Goal: Task Accomplishment & Management: Complete application form

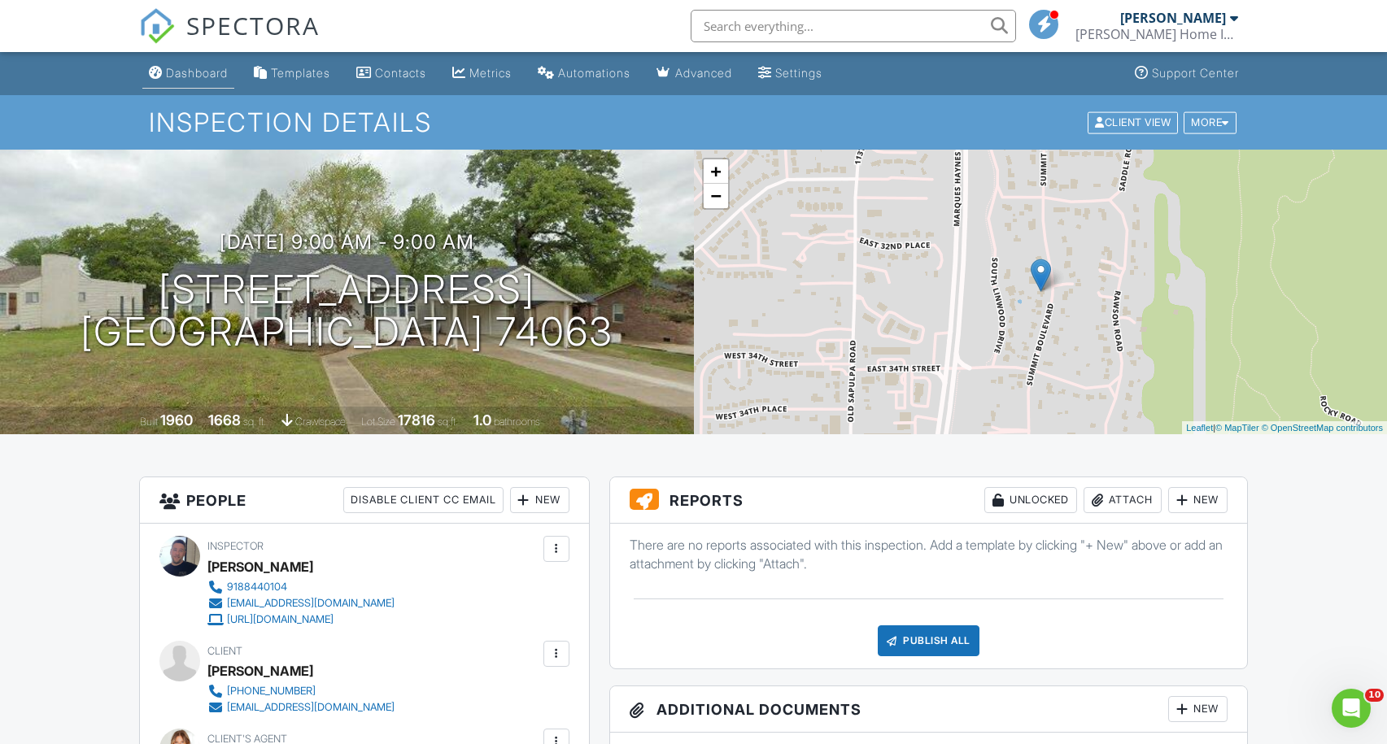
click at [206, 72] on div "Dashboard" at bounding box center [197, 73] width 62 height 14
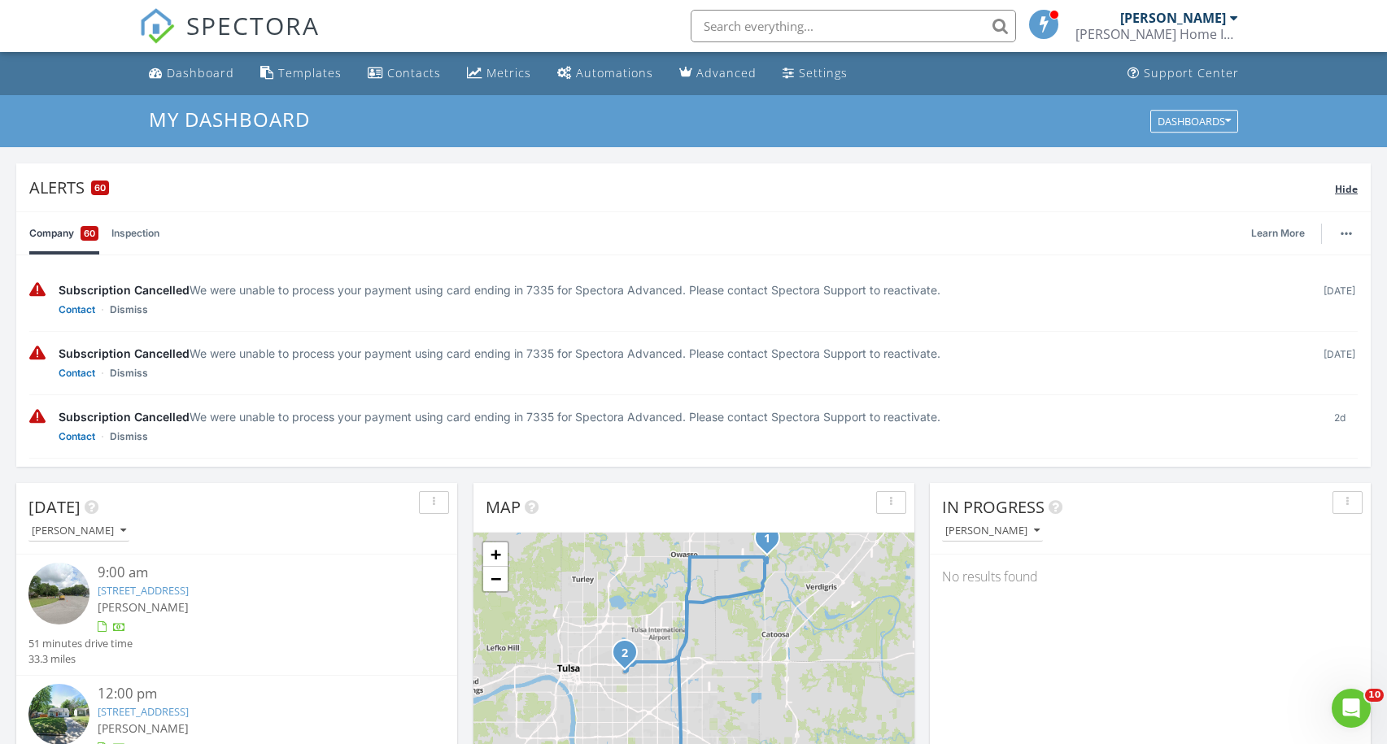
drag, startPoint x: 1341, startPoint y: 183, endPoint x: 912, endPoint y: 168, distance: 428.8
click at [1341, 183] on span "Hide" at bounding box center [1346, 189] width 23 height 14
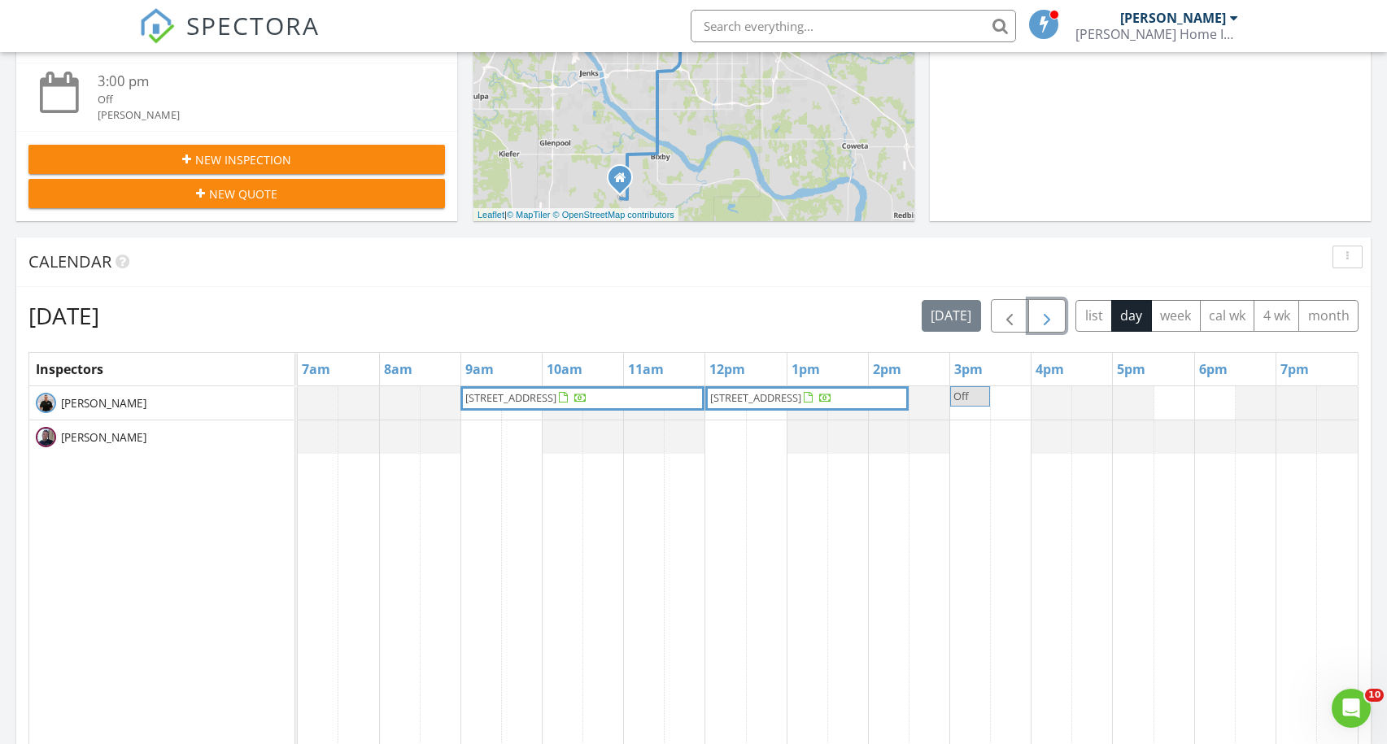
scroll to position [484, 0]
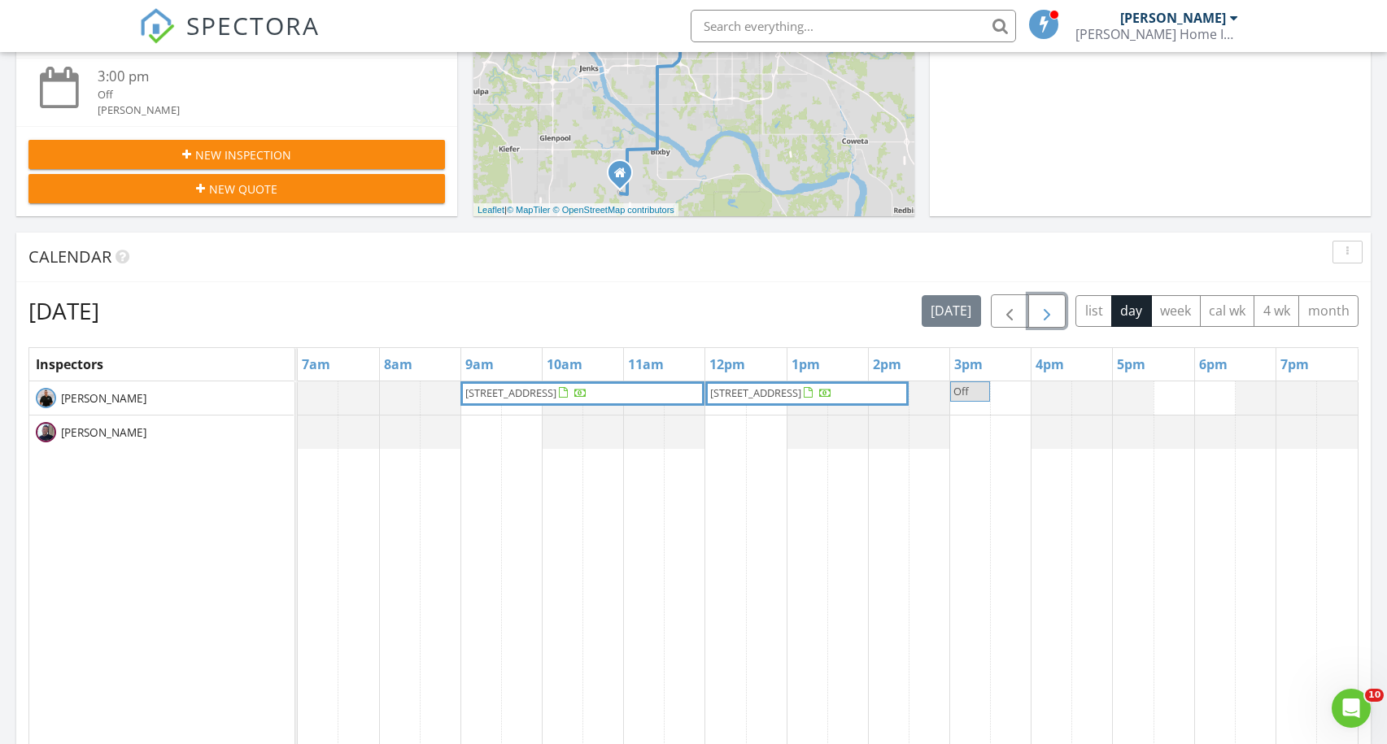
click at [1045, 307] on span "button" at bounding box center [1047, 312] width 20 height 20
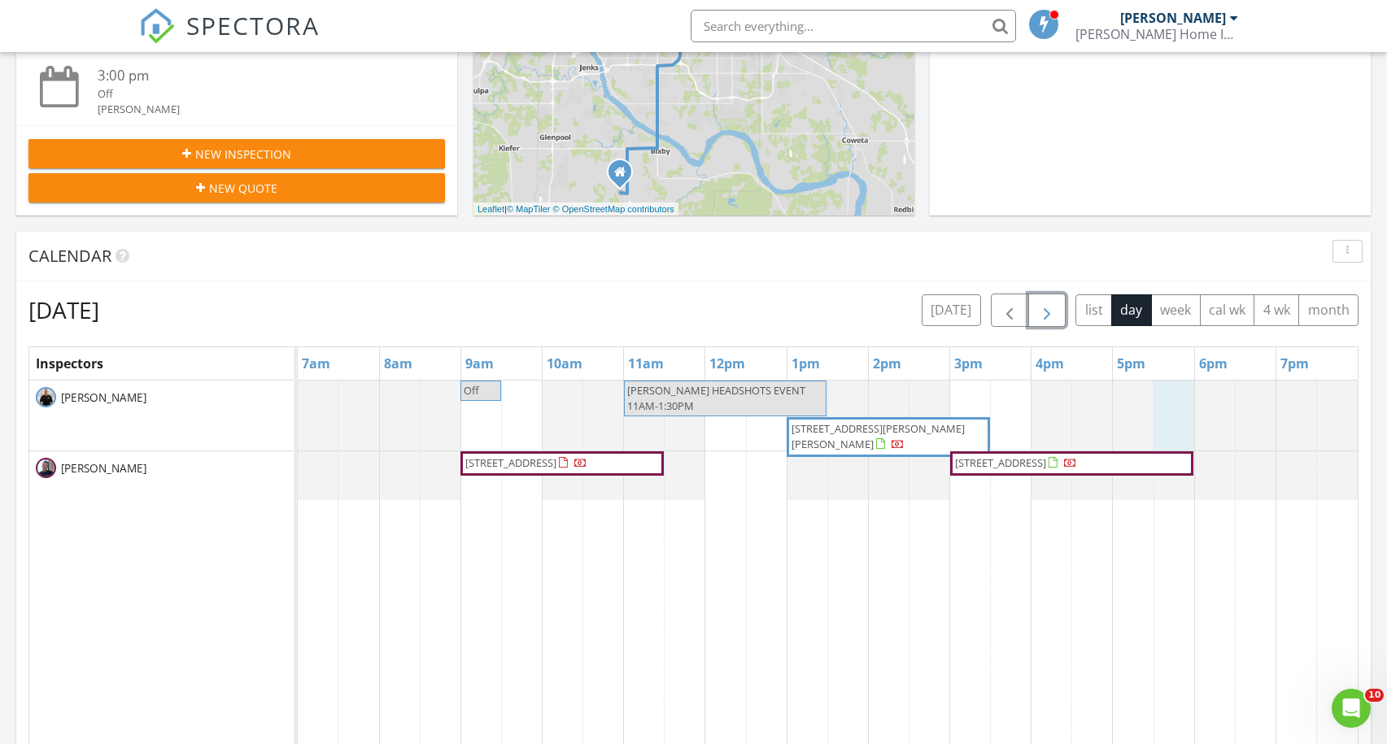
click at [298, 432] on div at bounding box center [298, 416] width 0 height 70
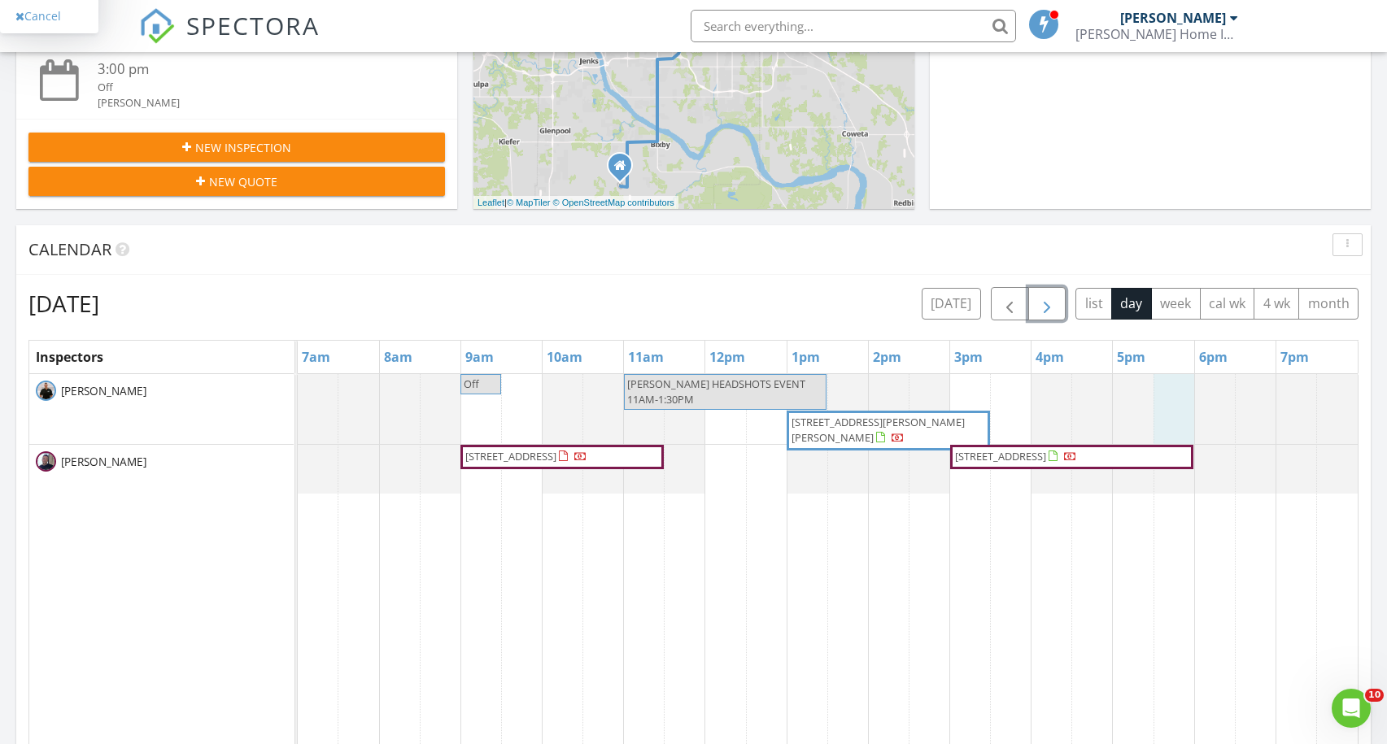
scroll to position [485, 0]
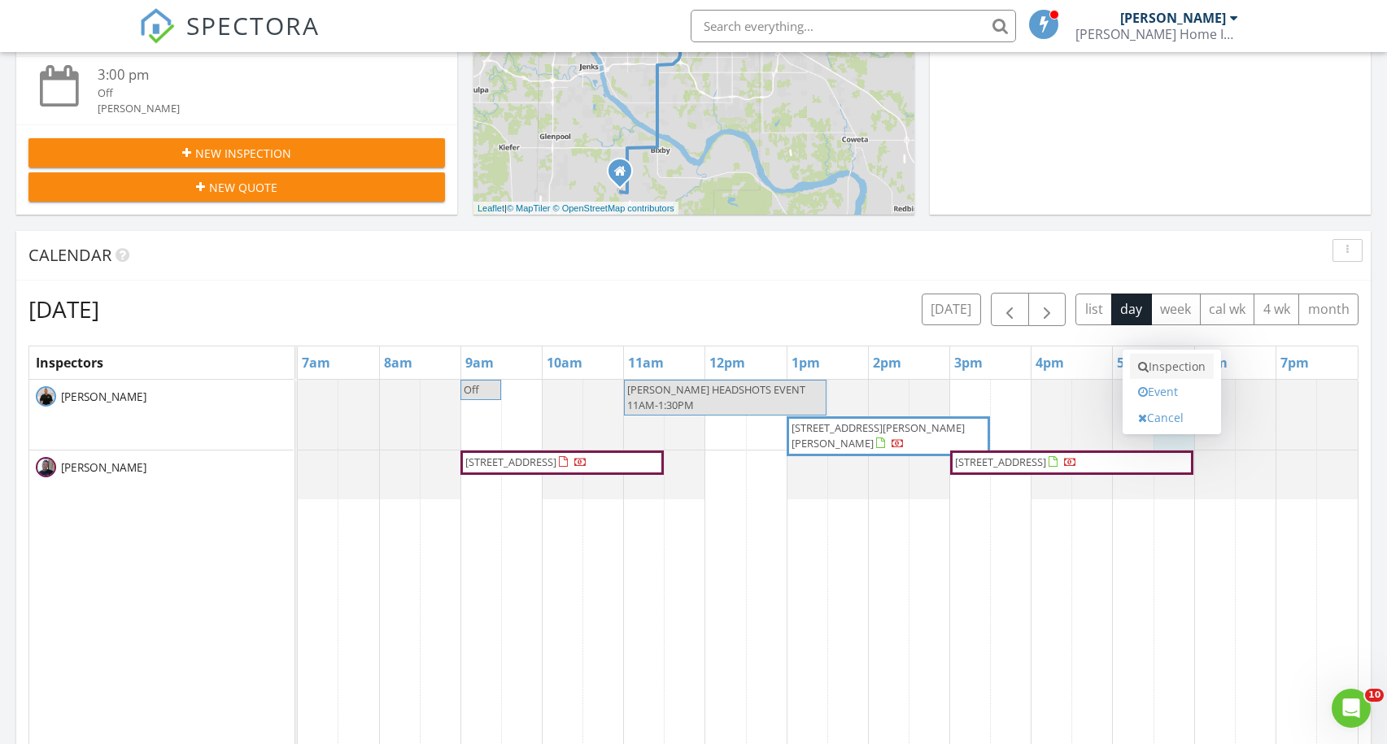
click at [1173, 366] on link "Inspection" at bounding box center [1172, 367] width 84 height 26
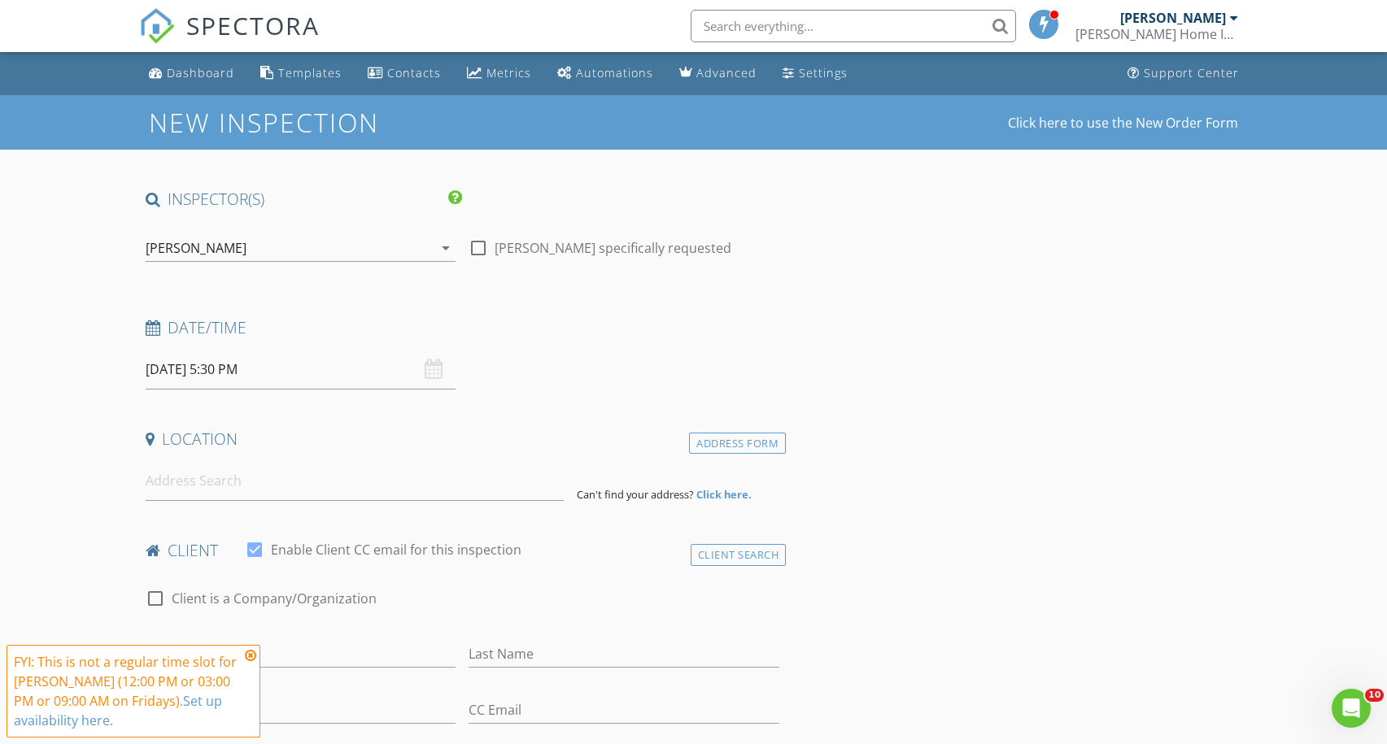
click at [253, 654] on icon at bounding box center [250, 655] width 11 height 13
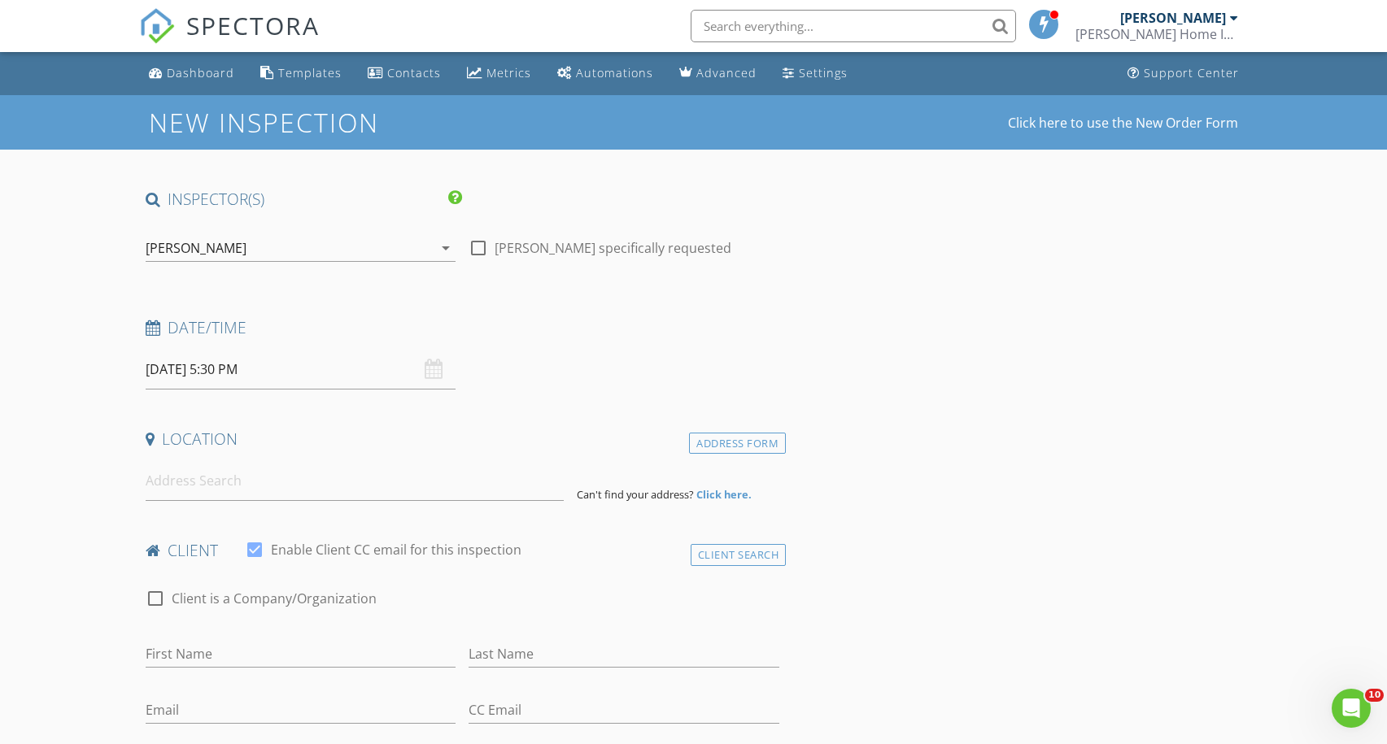
scroll to position [2, 0]
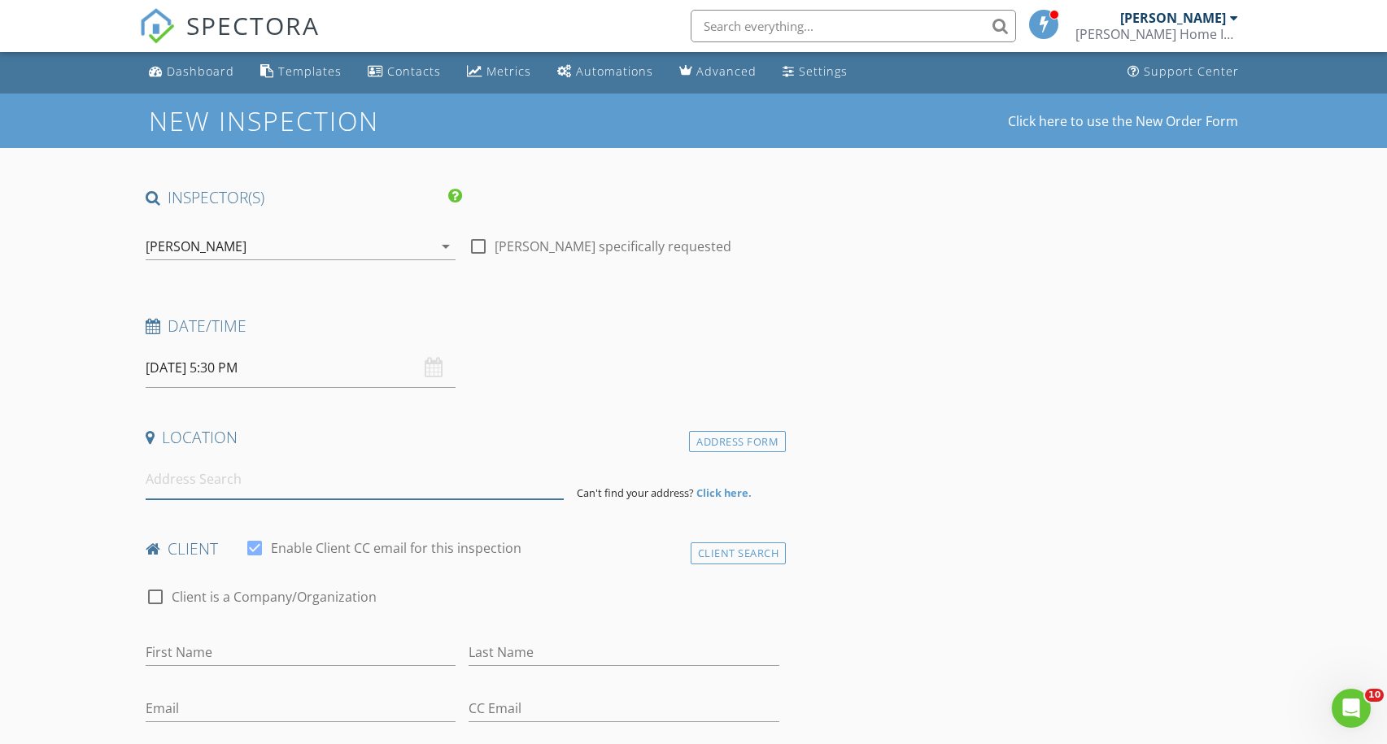
click at [390, 477] on input at bounding box center [355, 479] width 418 height 40
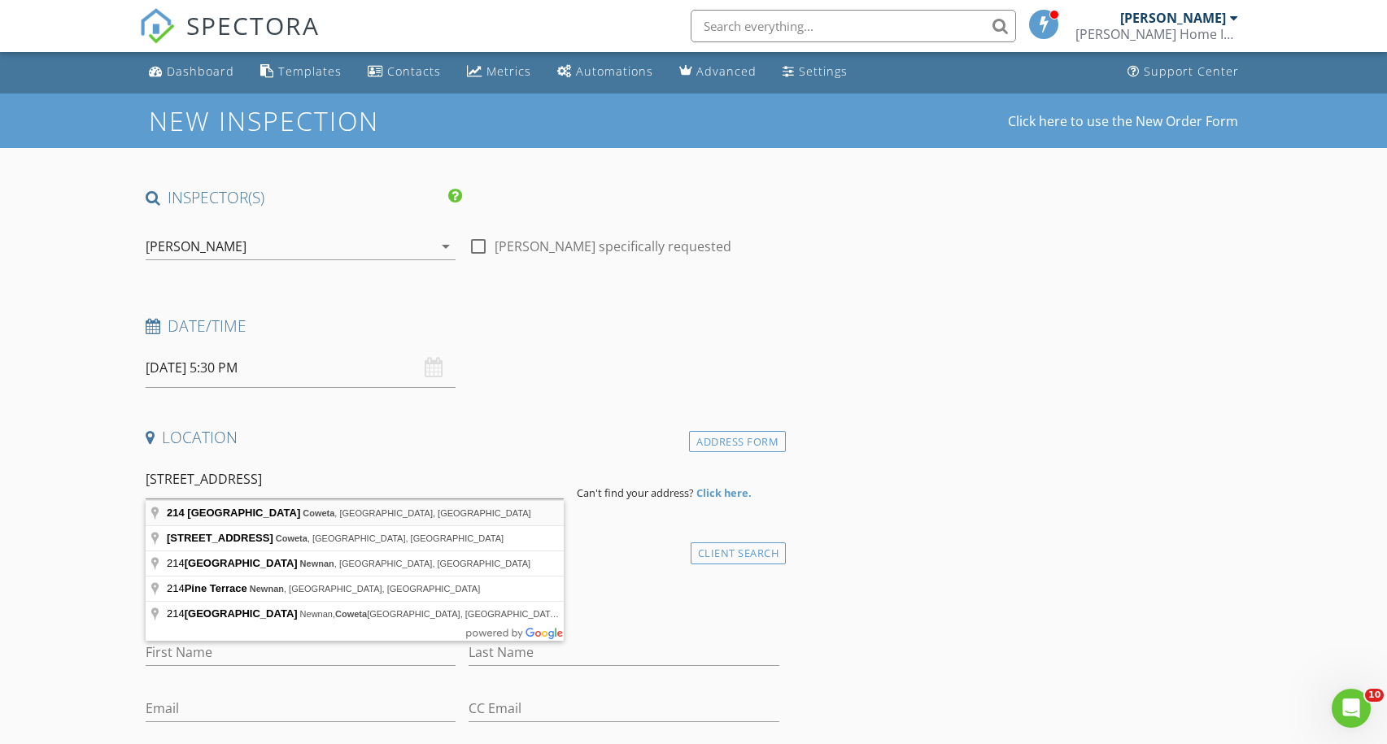
type input "214 West Pine Street, Coweta, OK, USA"
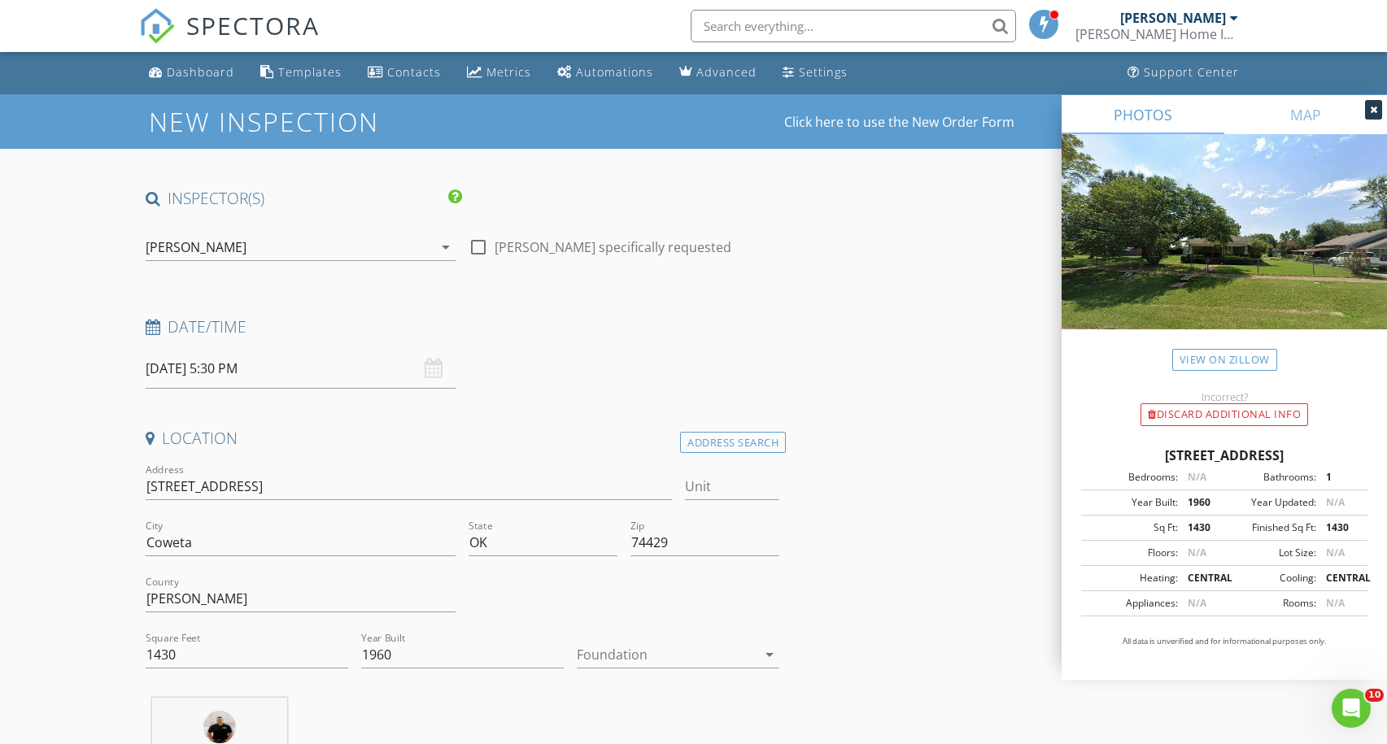
scroll to position [0, 0]
click at [1211, 359] on link "View on Zillow" at bounding box center [1224, 360] width 105 height 22
click at [713, 660] on div at bounding box center [667, 655] width 180 height 26
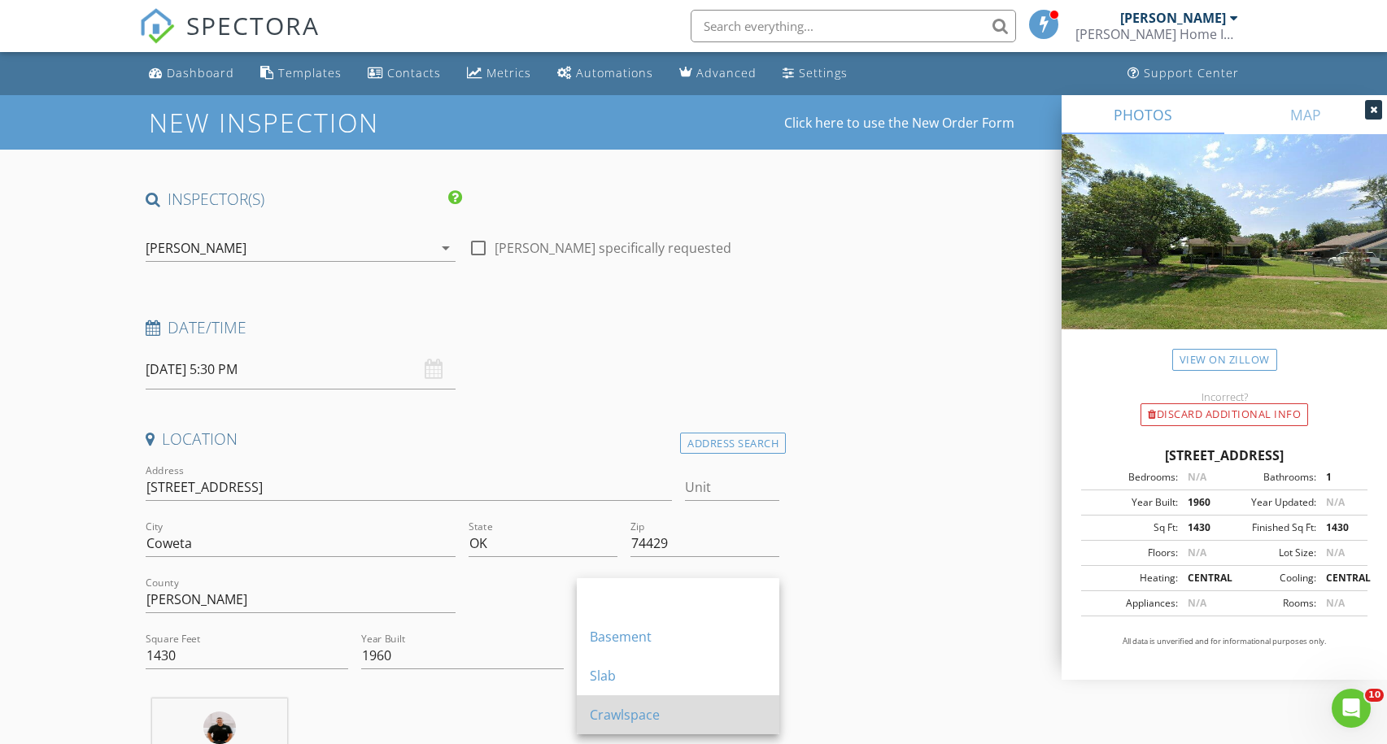
click at [703, 707] on div "Crawlspace" at bounding box center [678, 715] width 176 height 20
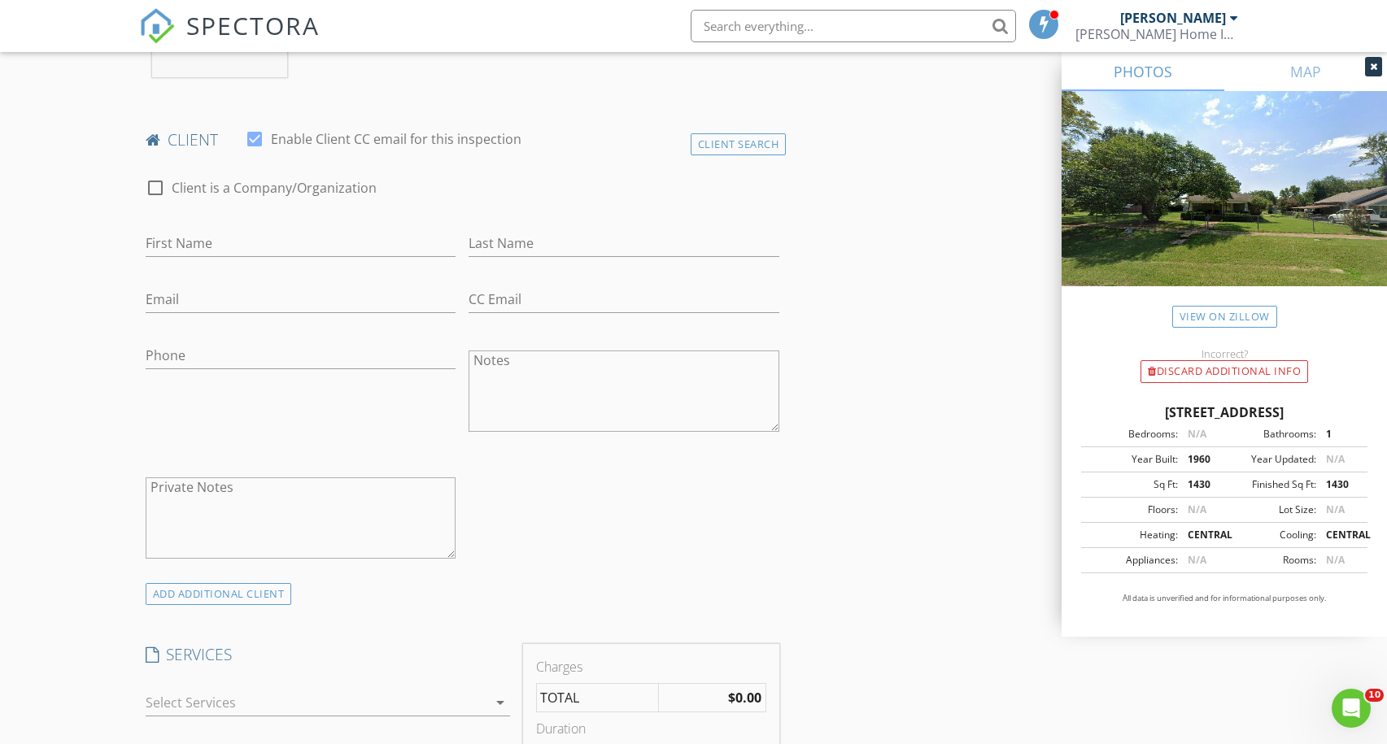
scroll to position [771, 0]
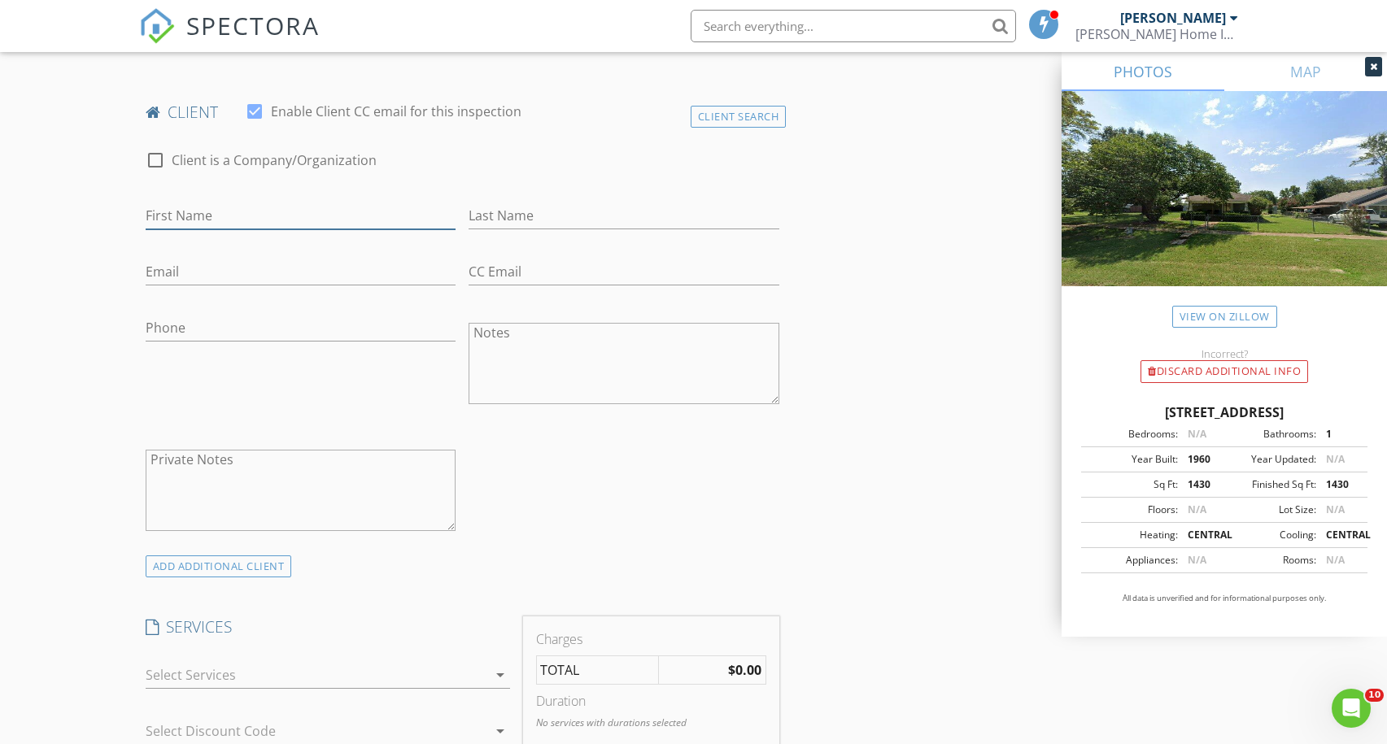
click at [350, 214] on input "First Name" at bounding box center [301, 215] width 311 height 27
type input "Dillon & Kaitlyn"
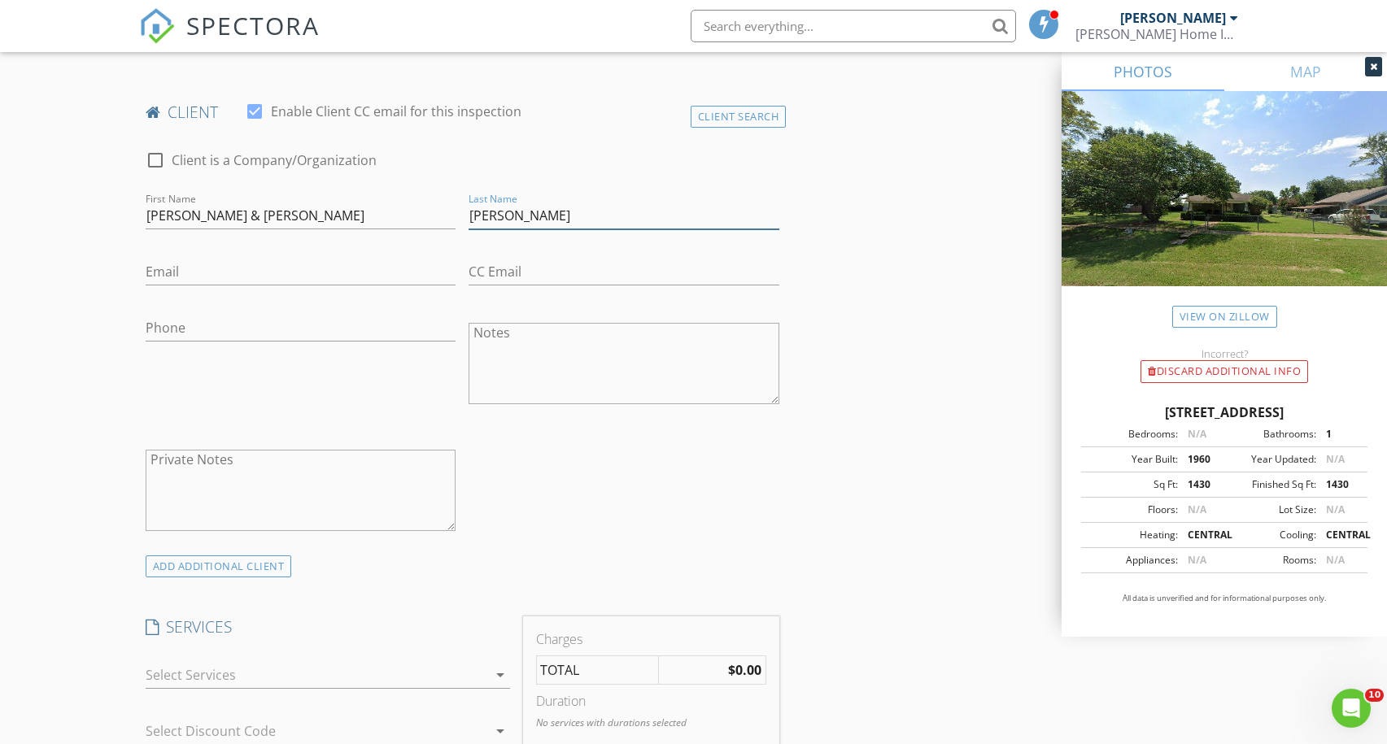
type input "Pearson"
type input "dillonpearson90@gmail.com"
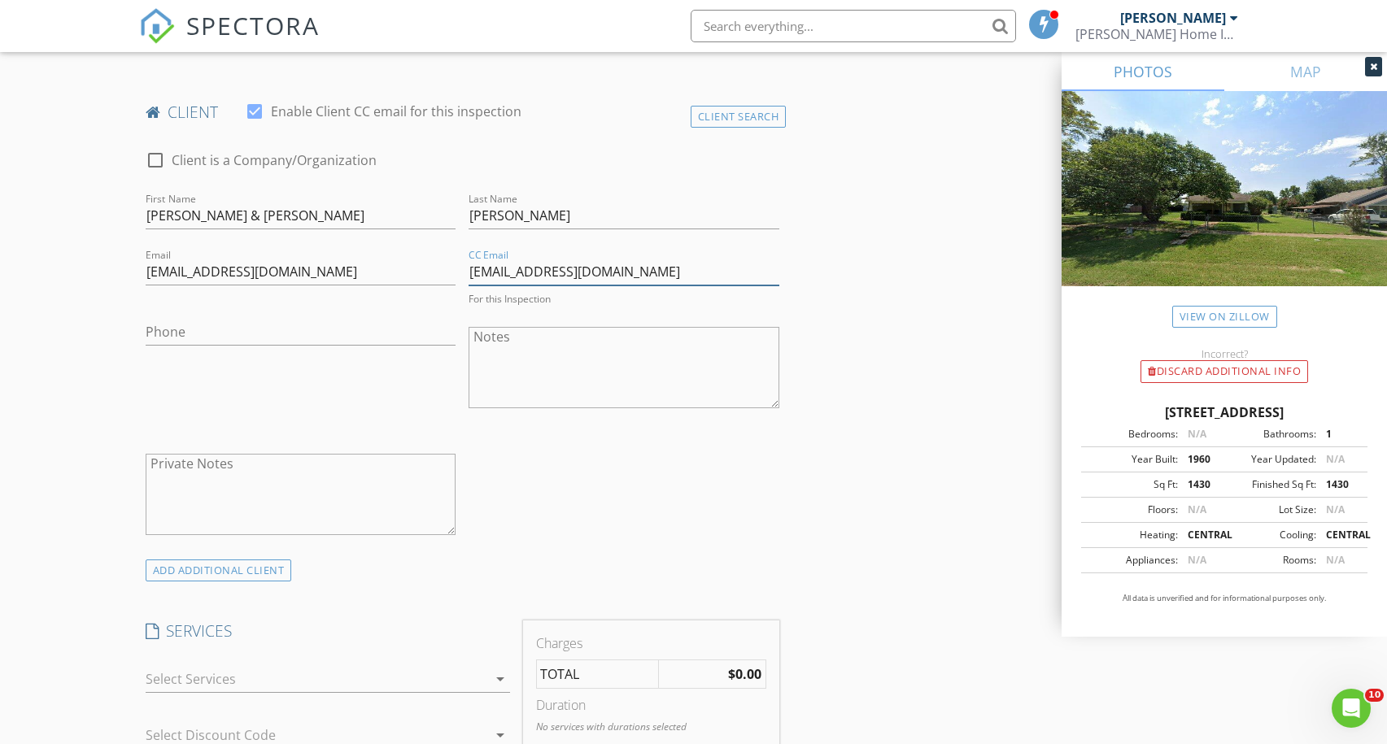
type input "kcgrace95@yahoo.com"
type input "[PHONE_NUMBER]"
click at [311, 375] on div "Phone 918-269-8232" at bounding box center [301, 365] width 324 height 127
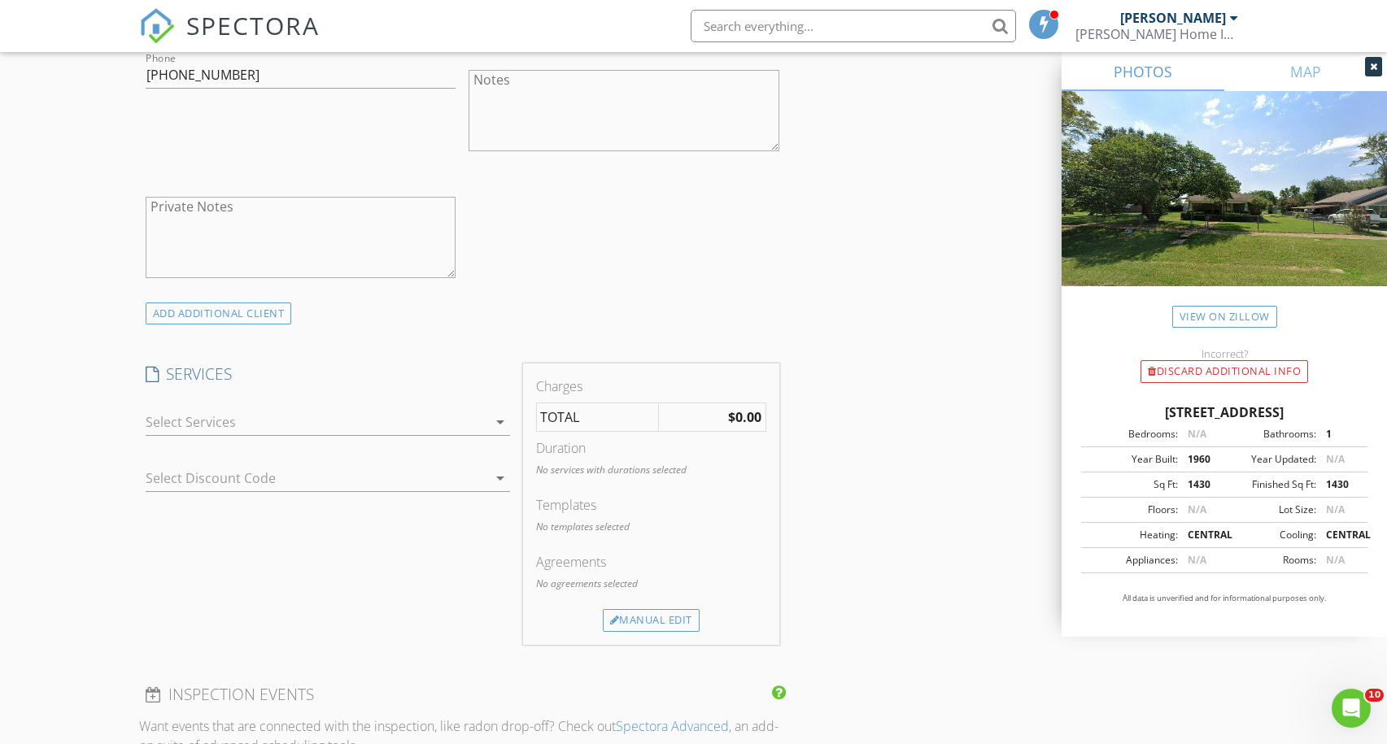
scroll to position [1090, 0]
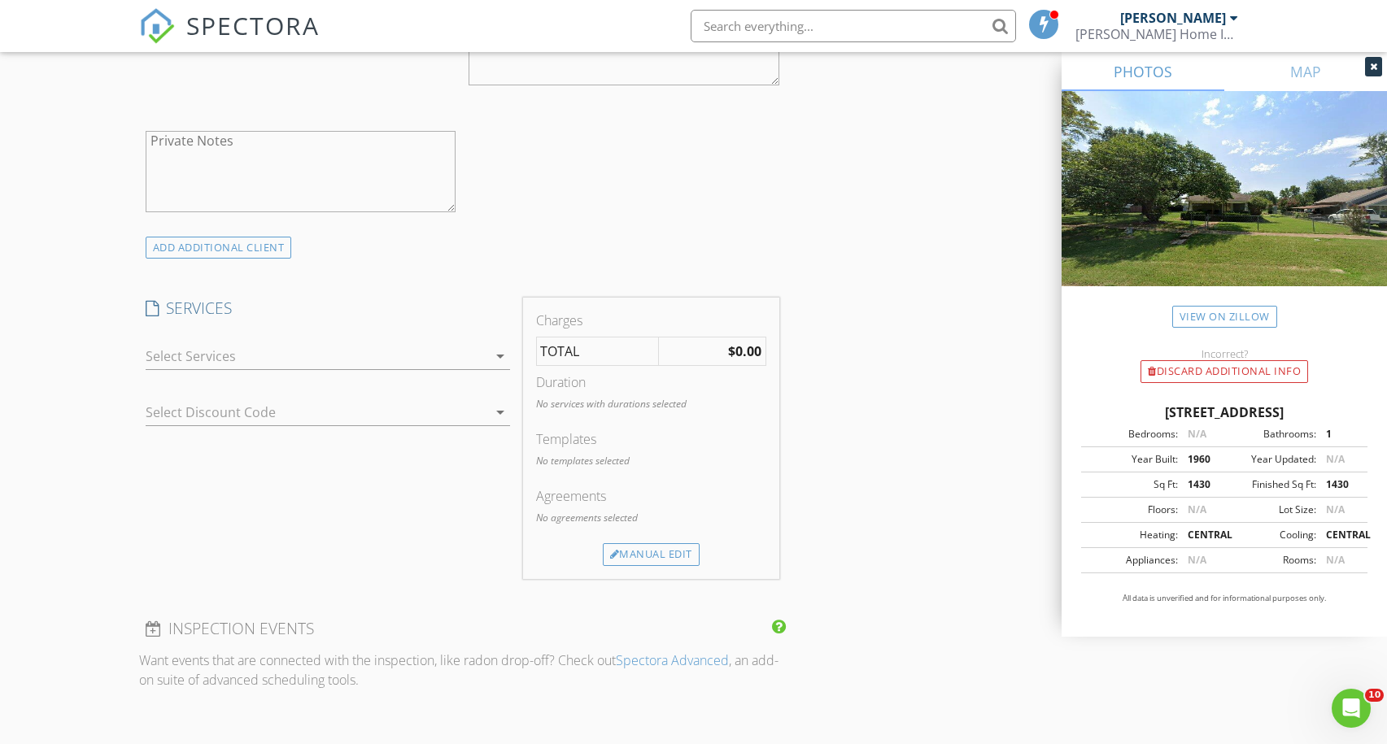
click at [333, 358] on div at bounding box center [317, 356] width 342 height 26
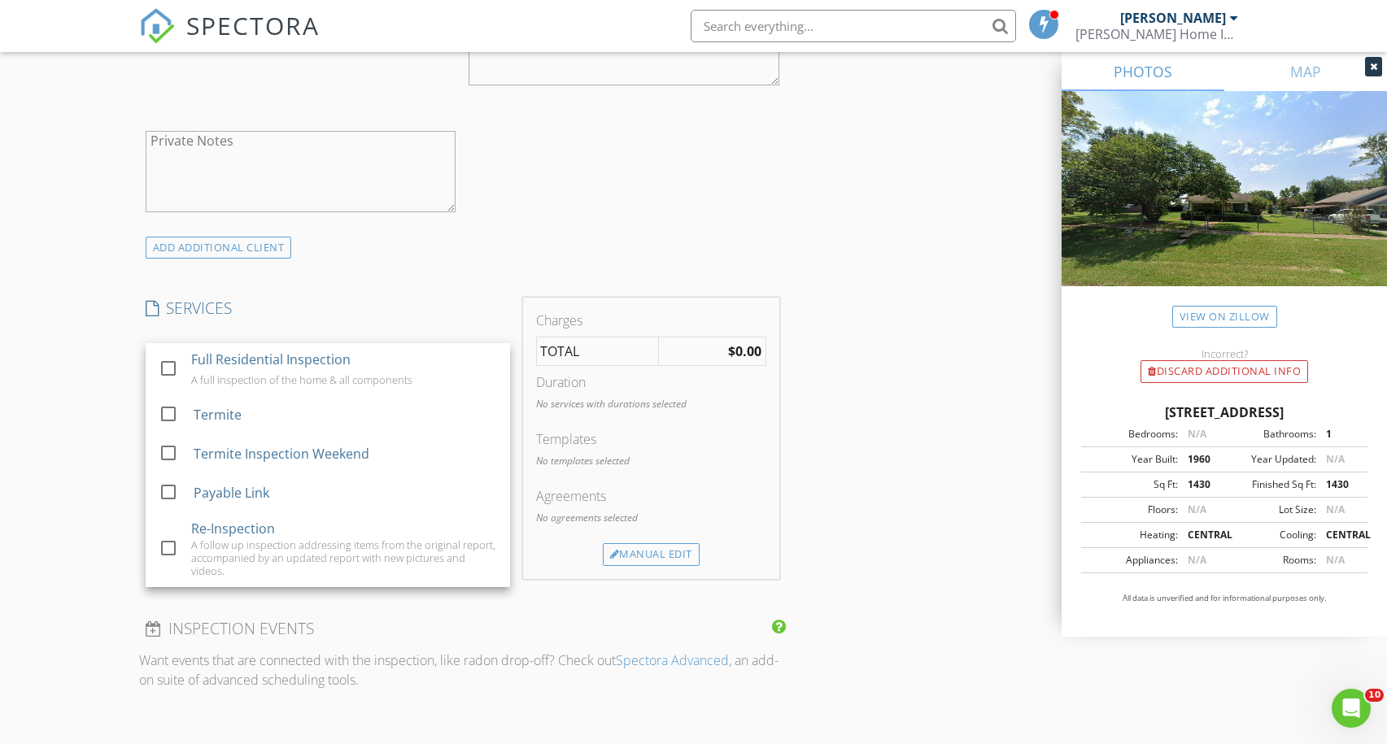
click at [333, 358] on div "Full Residential Inspection" at bounding box center [270, 360] width 159 height 20
checkbox input "false"
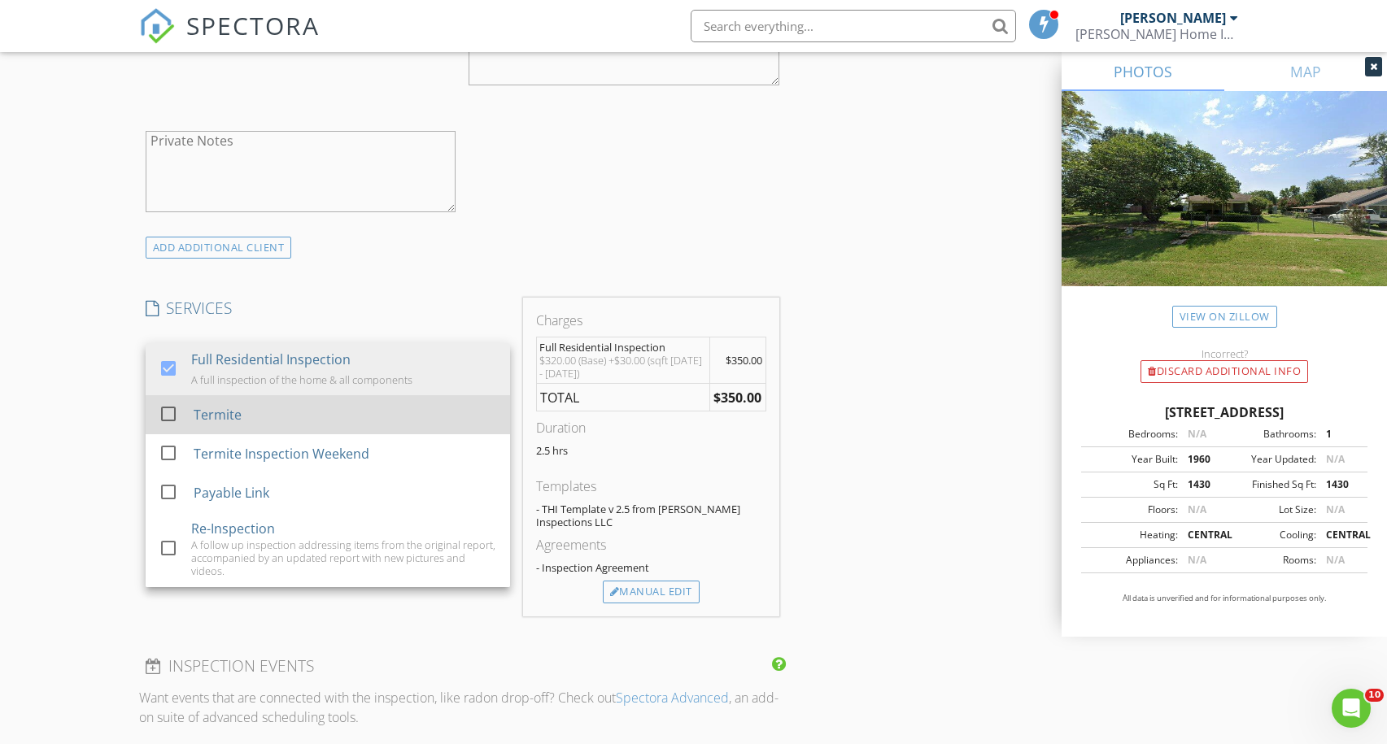
click at [332, 411] on div "Termite" at bounding box center [344, 414] width 303 height 33
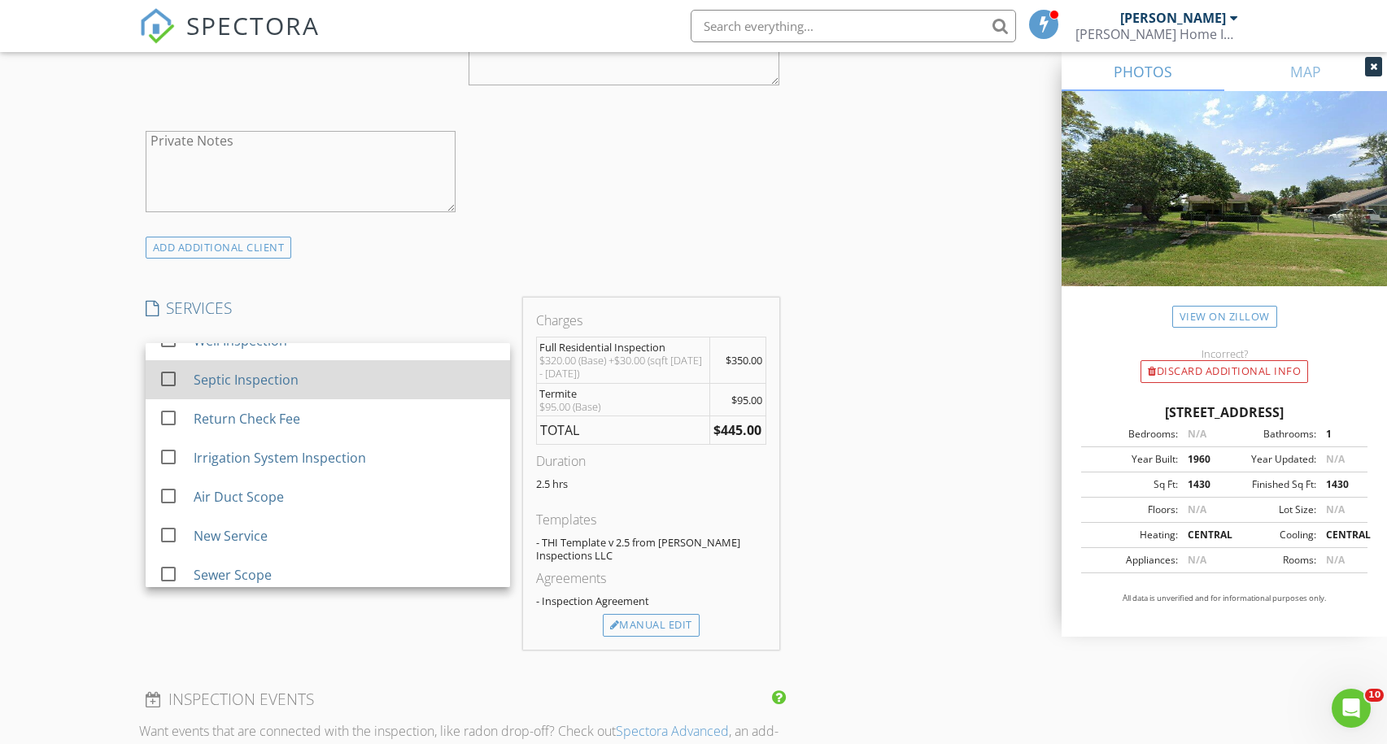
scroll to position [311, 0]
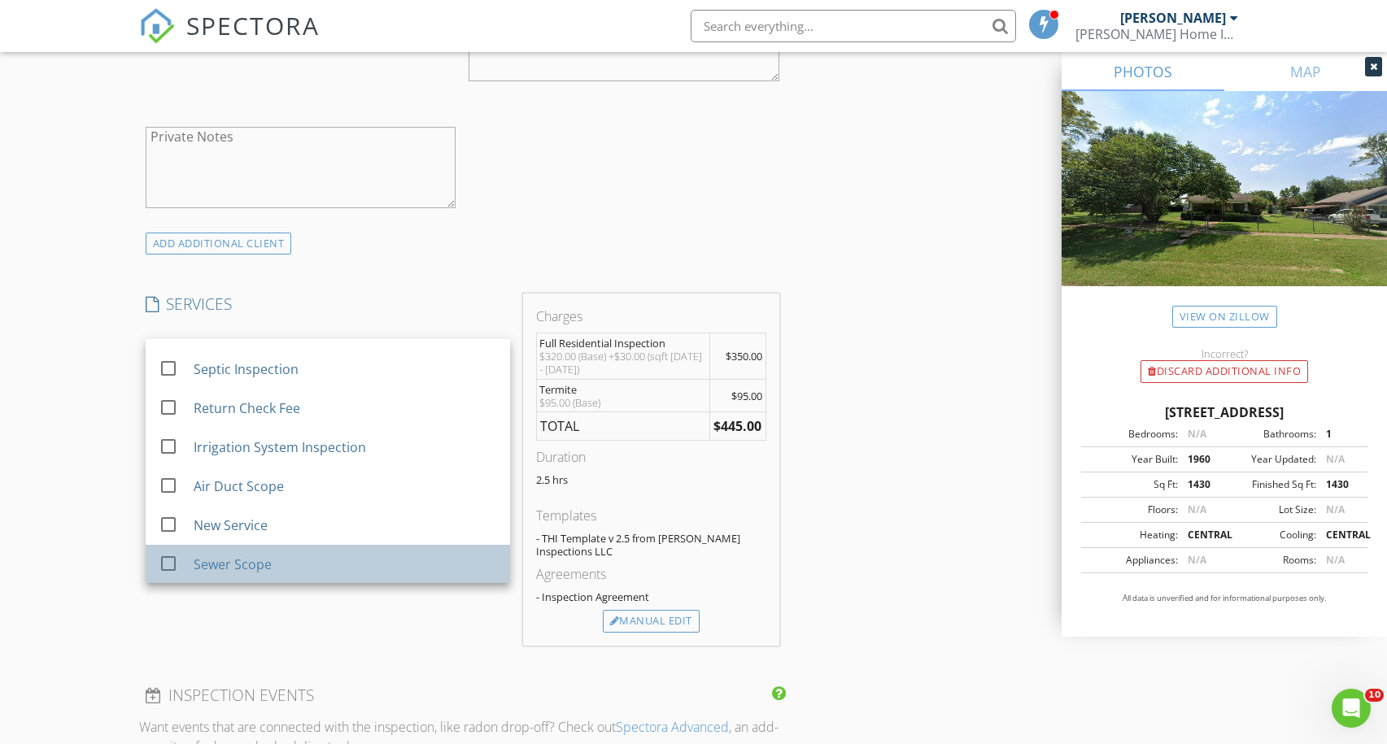
click at [323, 559] on div "Sewer Scope" at bounding box center [344, 564] width 303 height 33
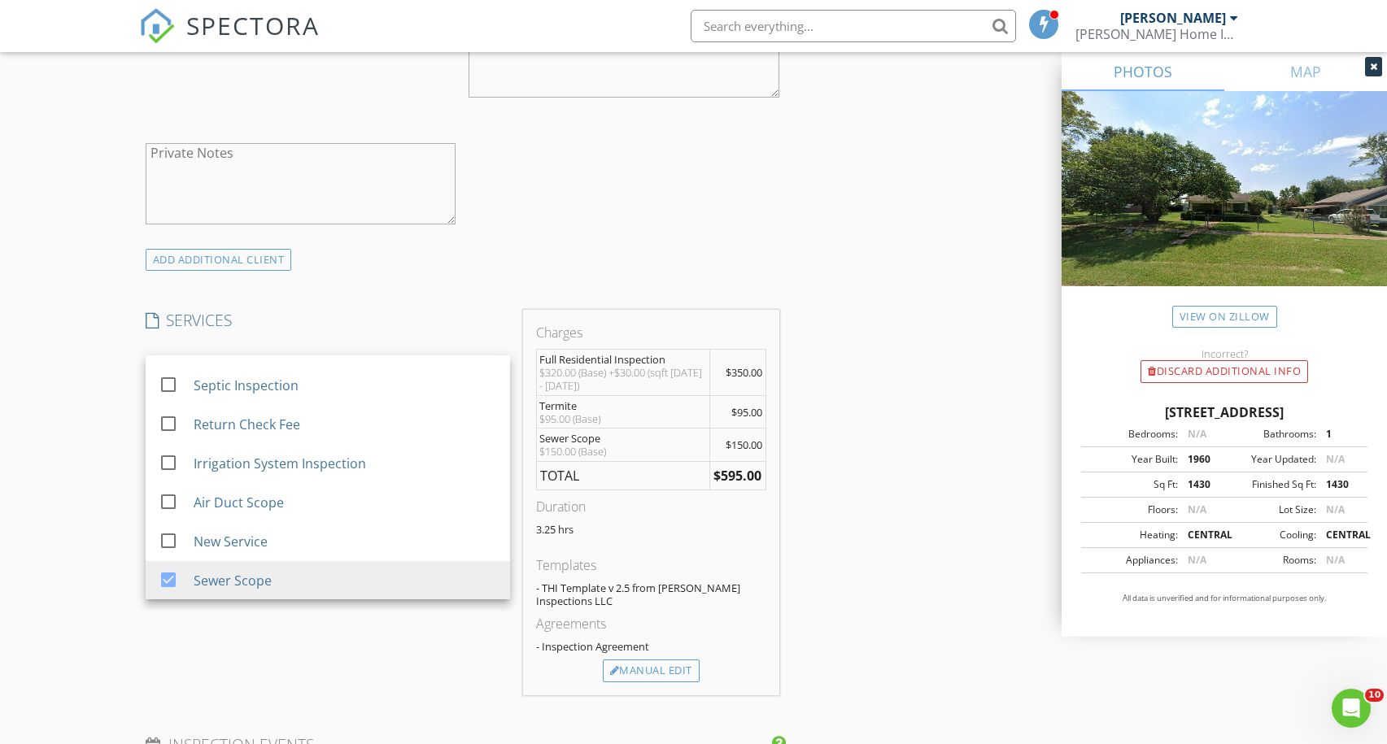
click at [860, 545] on div "INSPECTOR(S) check_box Jacob Tucker PRIMARY check_box_outline_blank Jordan Tuck…" at bounding box center [693, 587] width 1109 height 2953
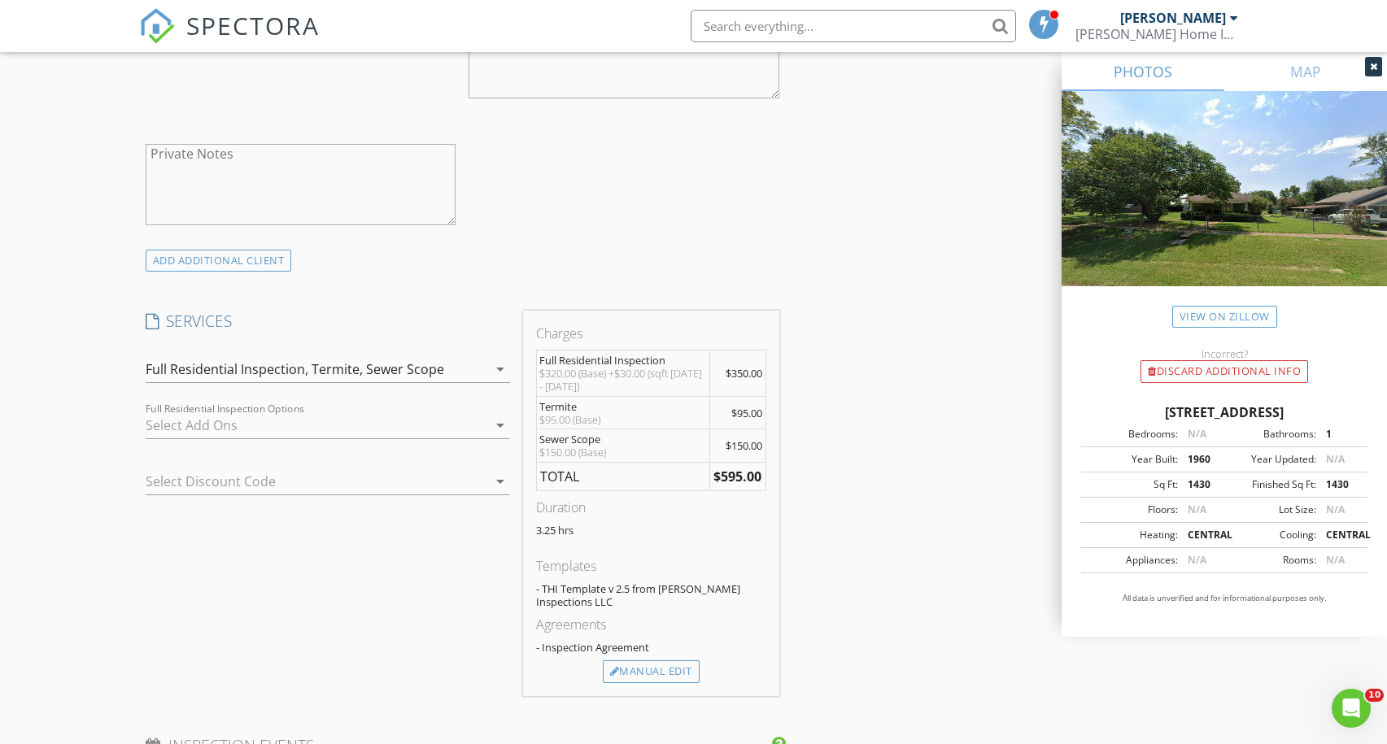
scroll to position [1075, 0]
click at [671, 673] on div "Manual Edit" at bounding box center [651, 673] width 97 height 23
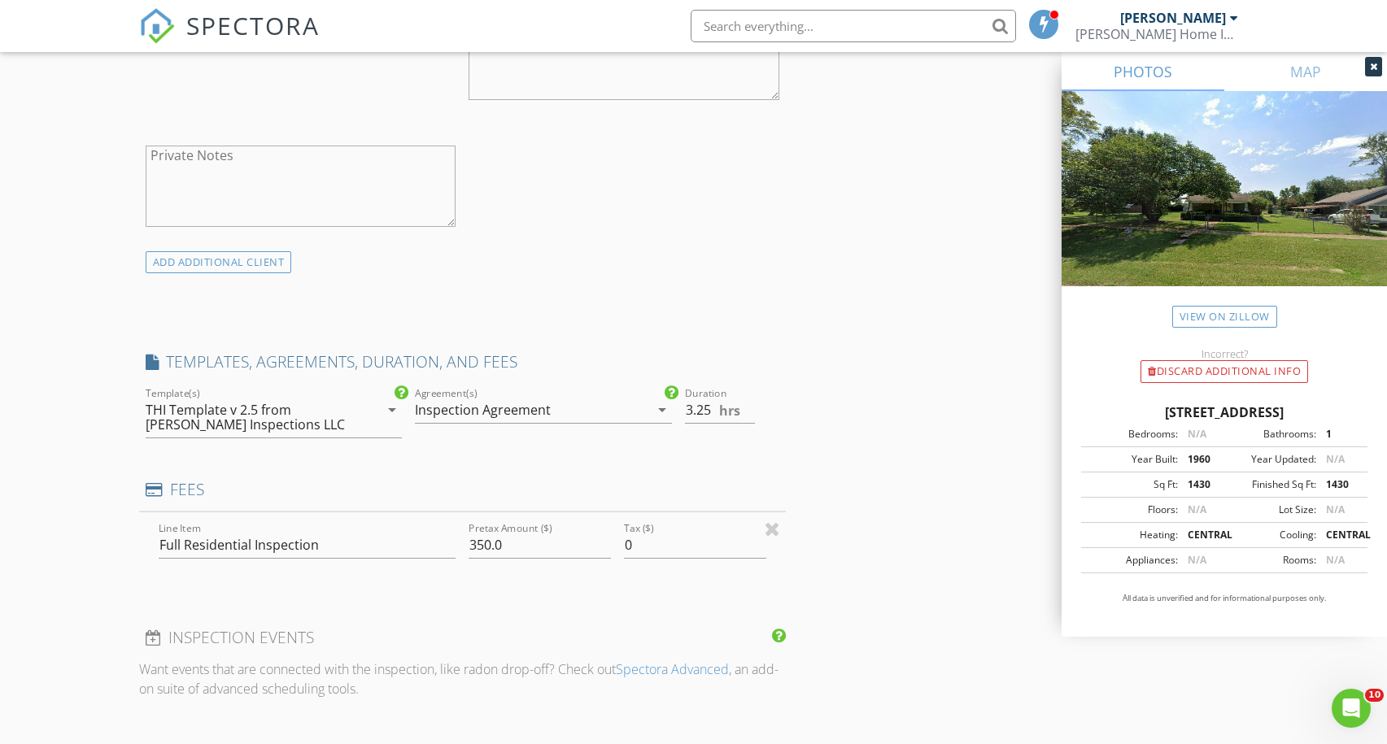
scroll to position [1067, 0]
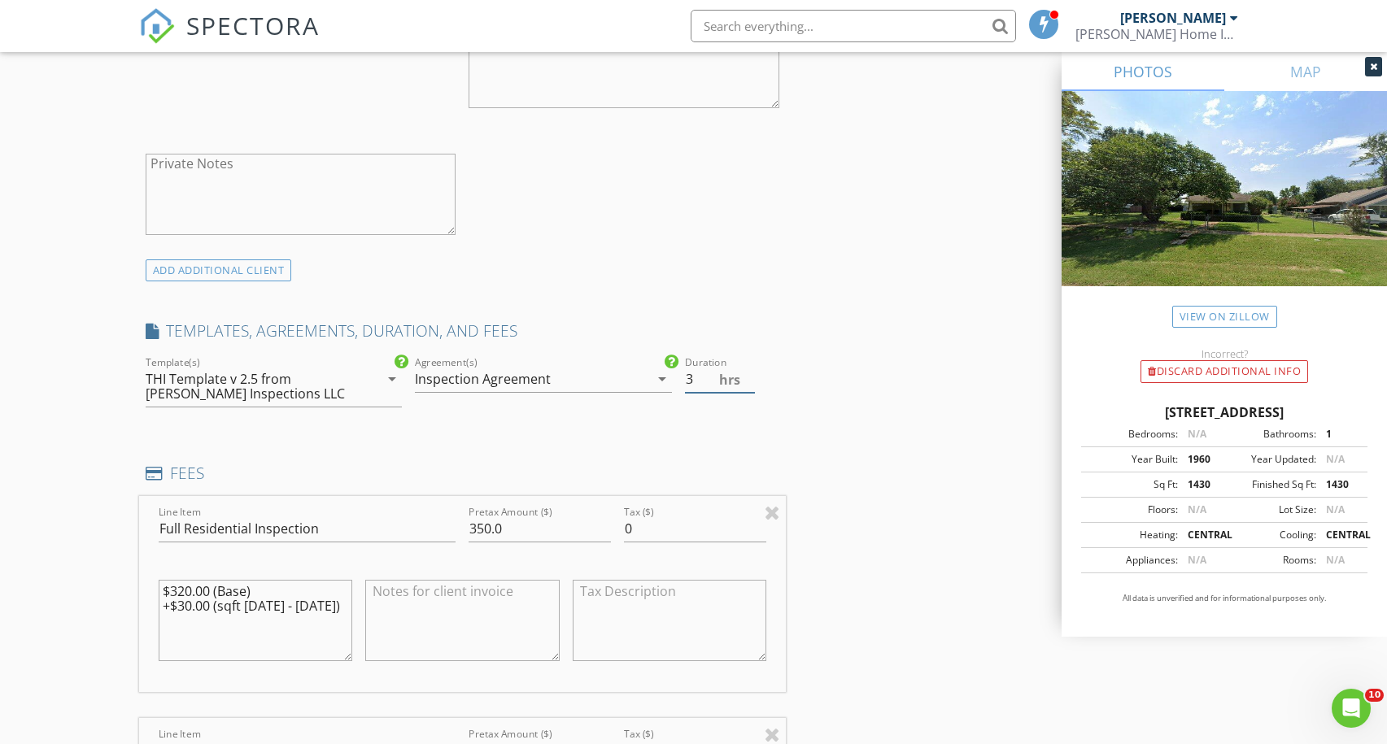
click at [747, 382] on input "3" at bounding box center [720, 379] width 71 height 27
click at [747, 382] on input "2.5" at bounding box center [720, 379] width 71 height 27
click at [751, 373] on input "0.5" at bounding box center [720, 377] width 71 height 27
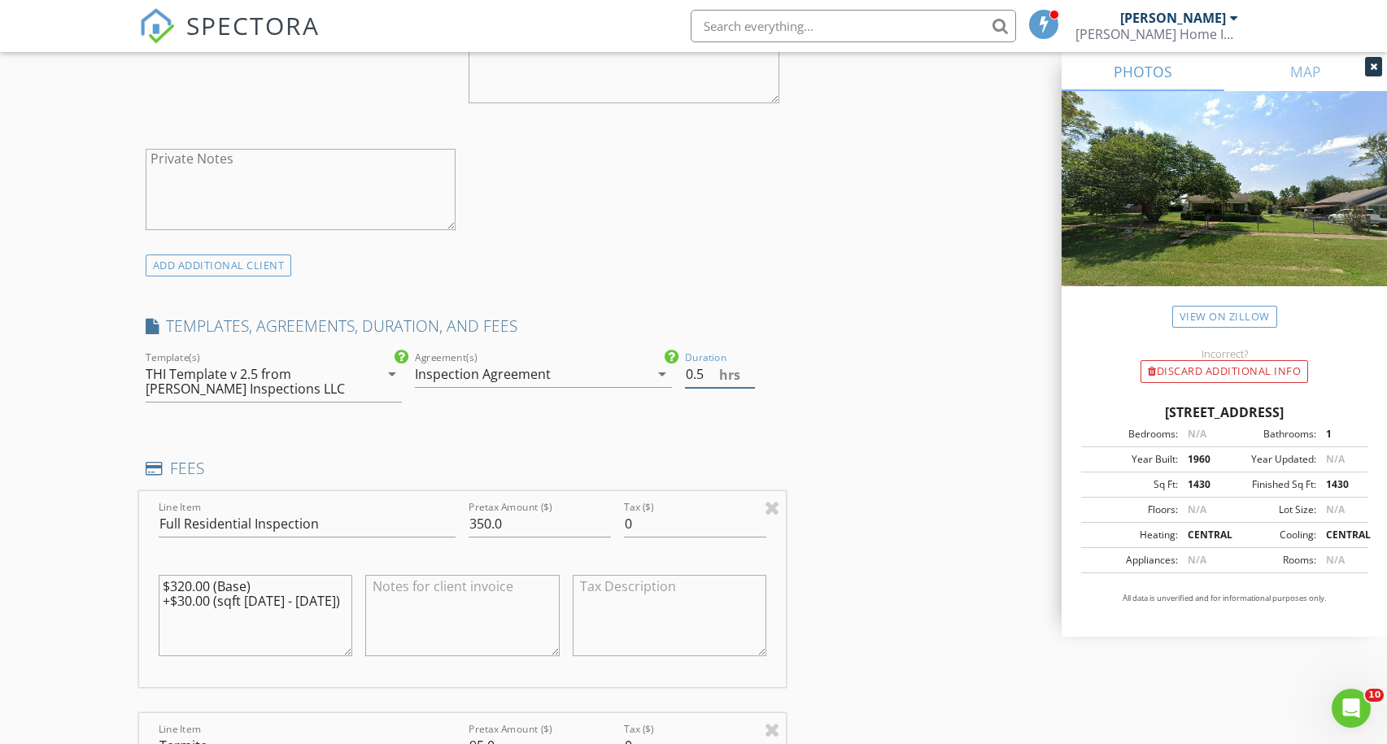
click at [751, 373] on input "0.5" at bounding box center [720, 374] width 71 height 27
type input "2"
click at [749, 370] on input "2" at bounding box center [720, 374] width 71 height 27
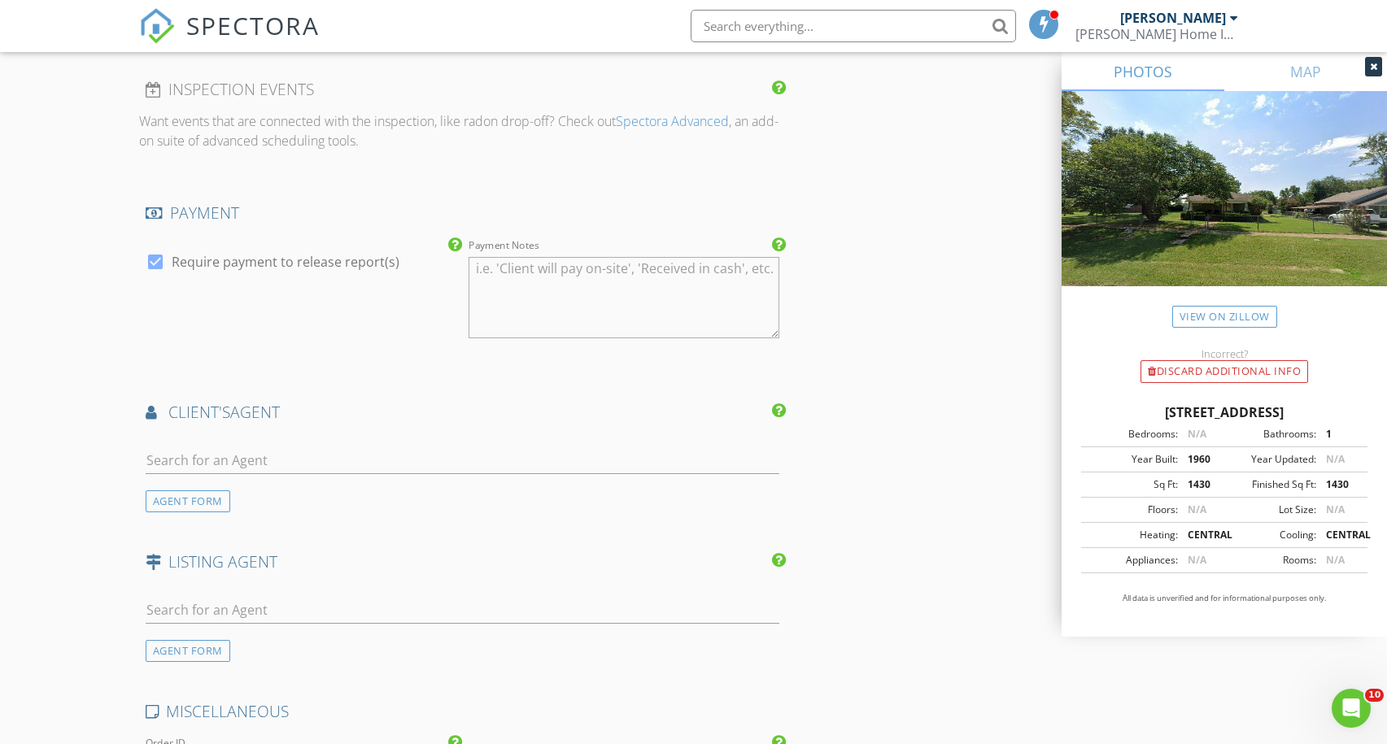
scroll to position [2355, 0]
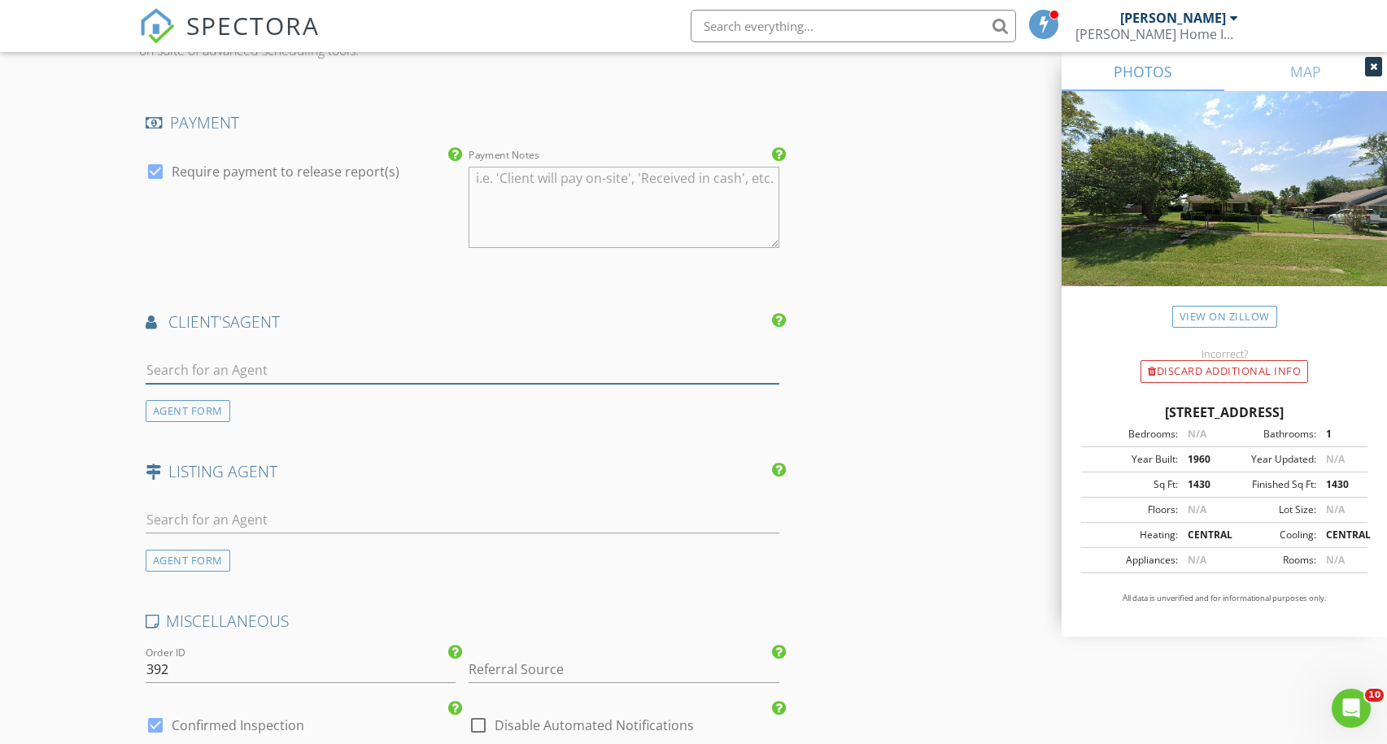
click at [677, 364] on input "text" at bounding box center [463, 370] width 634 height 27
type input "lucero"
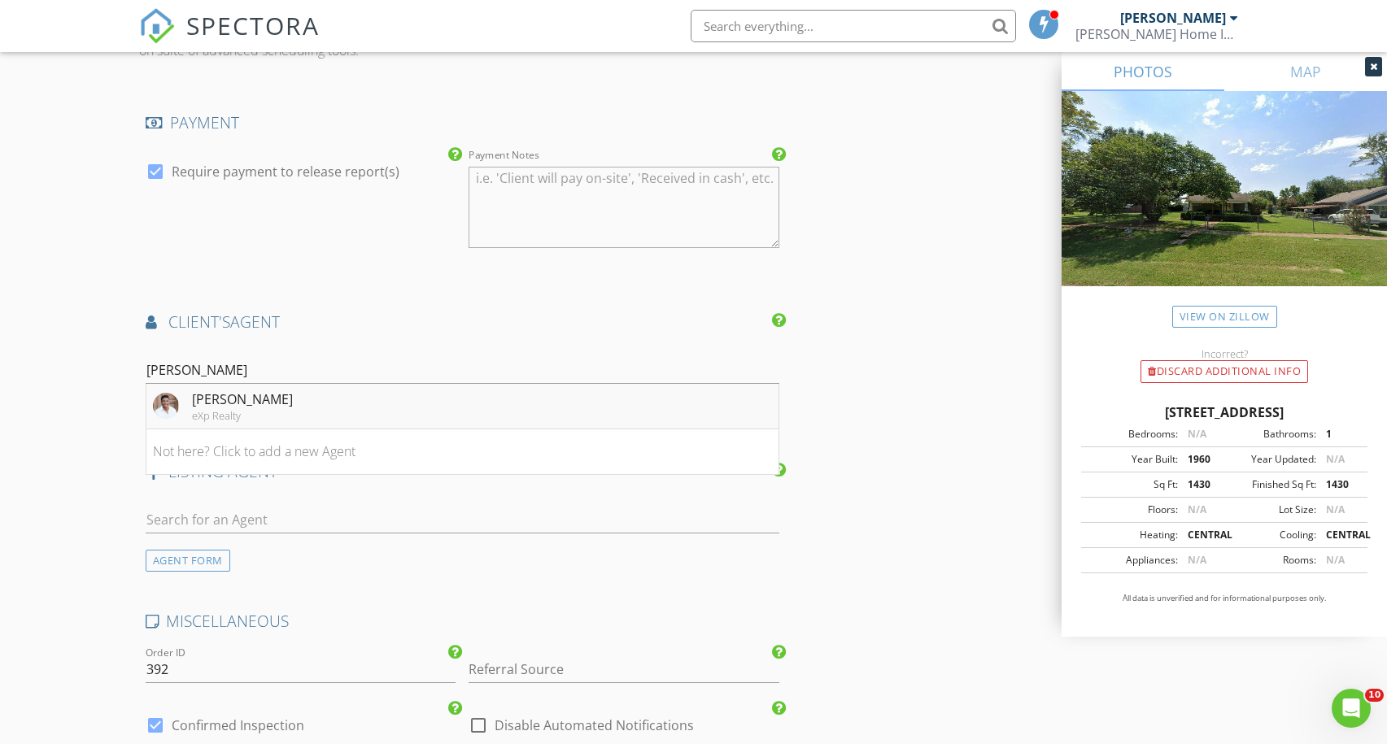
click at [675, 416] on li "Taj Lucero eXp Realty" at bounding box center [462, 407] width 633 height 46
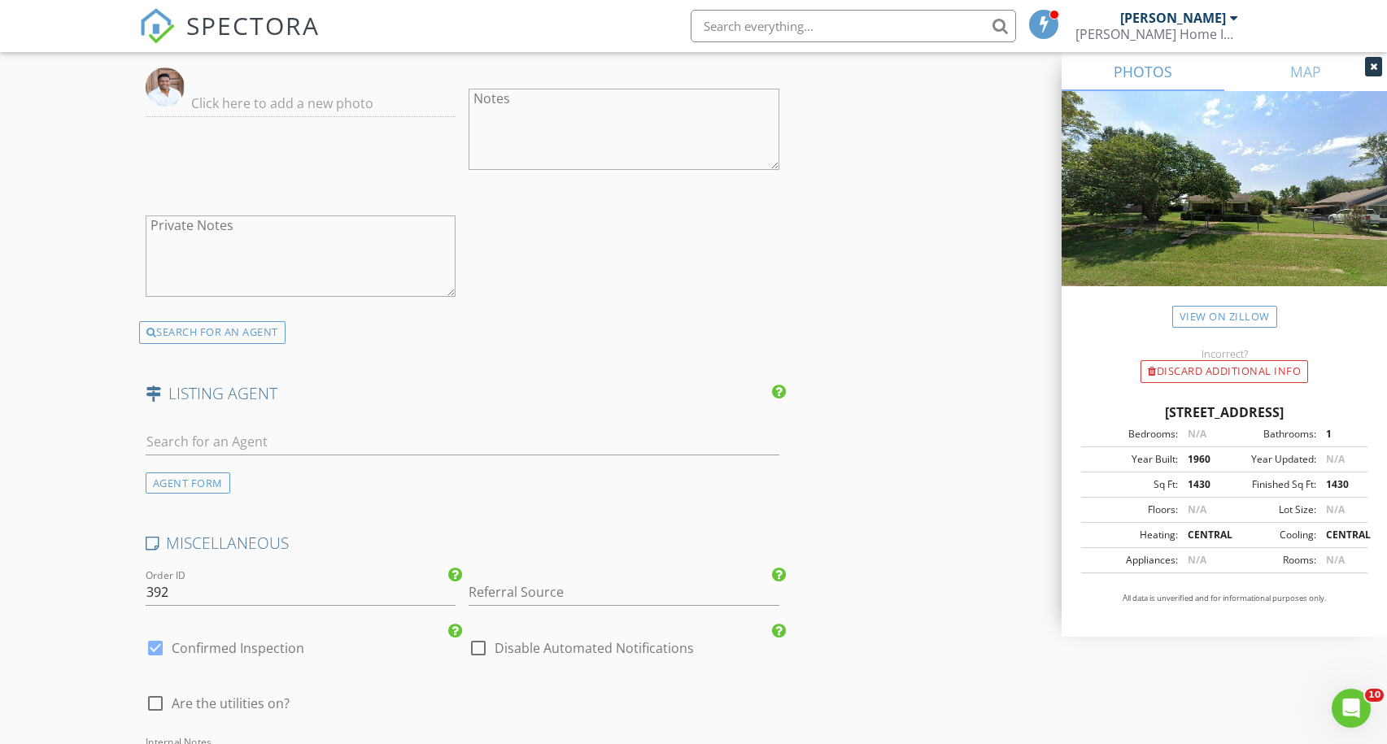
scroll to position [2798, 0]
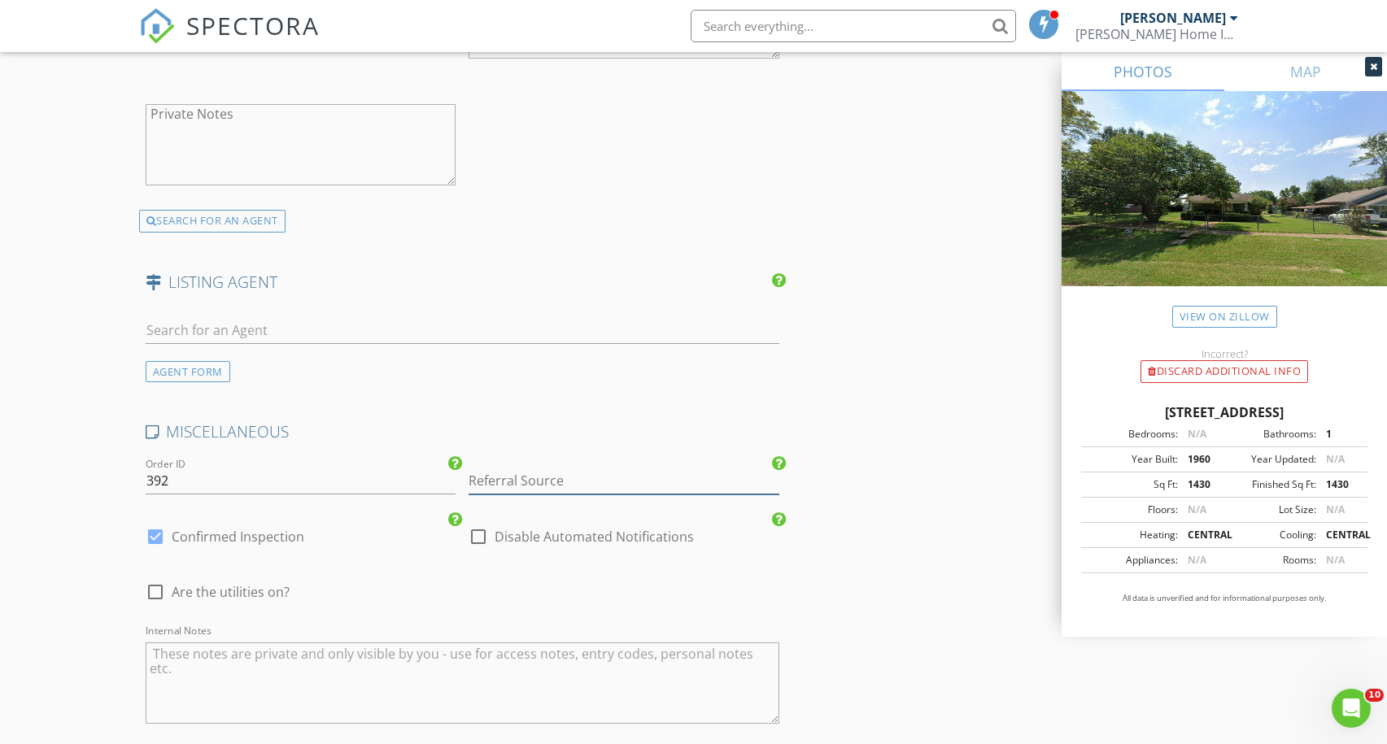
click at [582, 477] on input "Referral Source" at bounding box center [623, 481] width 311 height 27
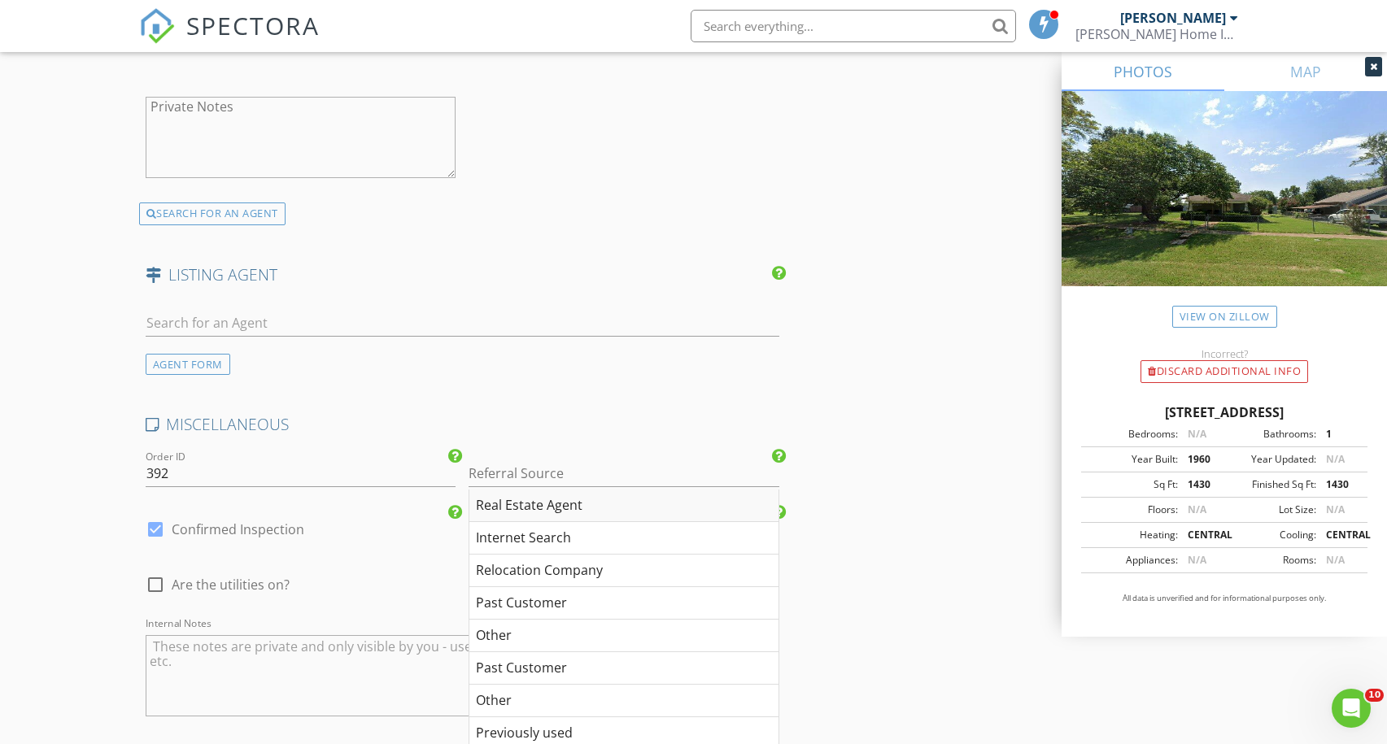
click at [581, 506] on div "Real Estate Agent" at bounding box center [623, 506] width 309 height 33
type input "Real Estate Agent"
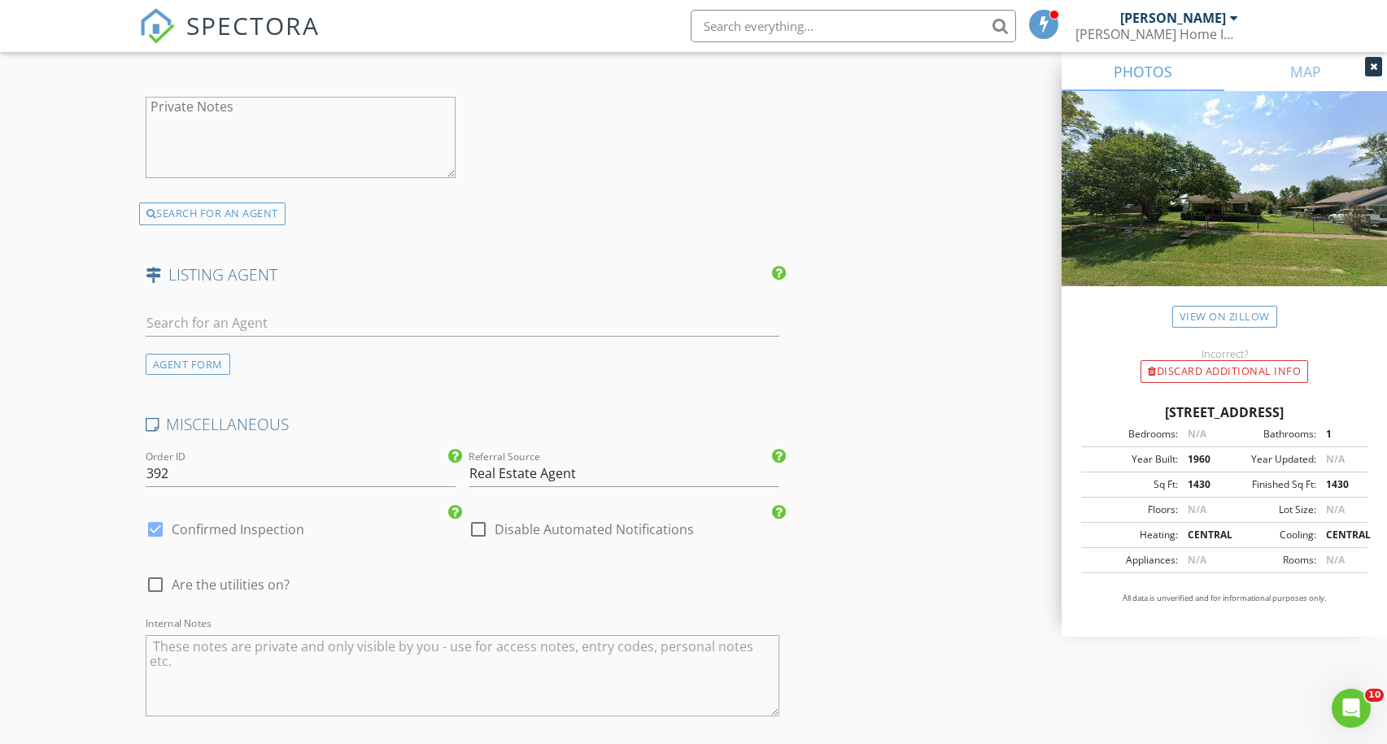
click at [254, 581] on span "Are the utilities on?" at bounding box center [231, 585] width 118 height 16
checkbox input "true"
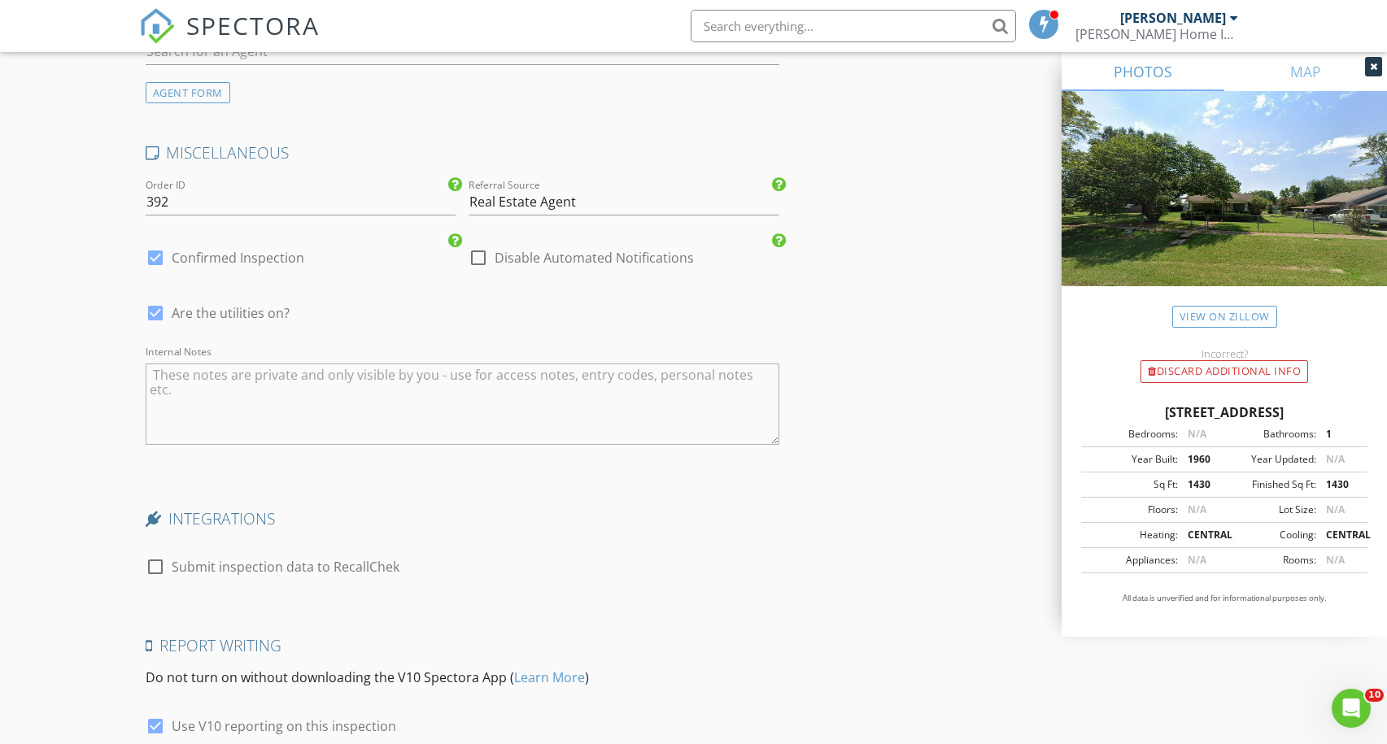
scroll to position [3338, 0]
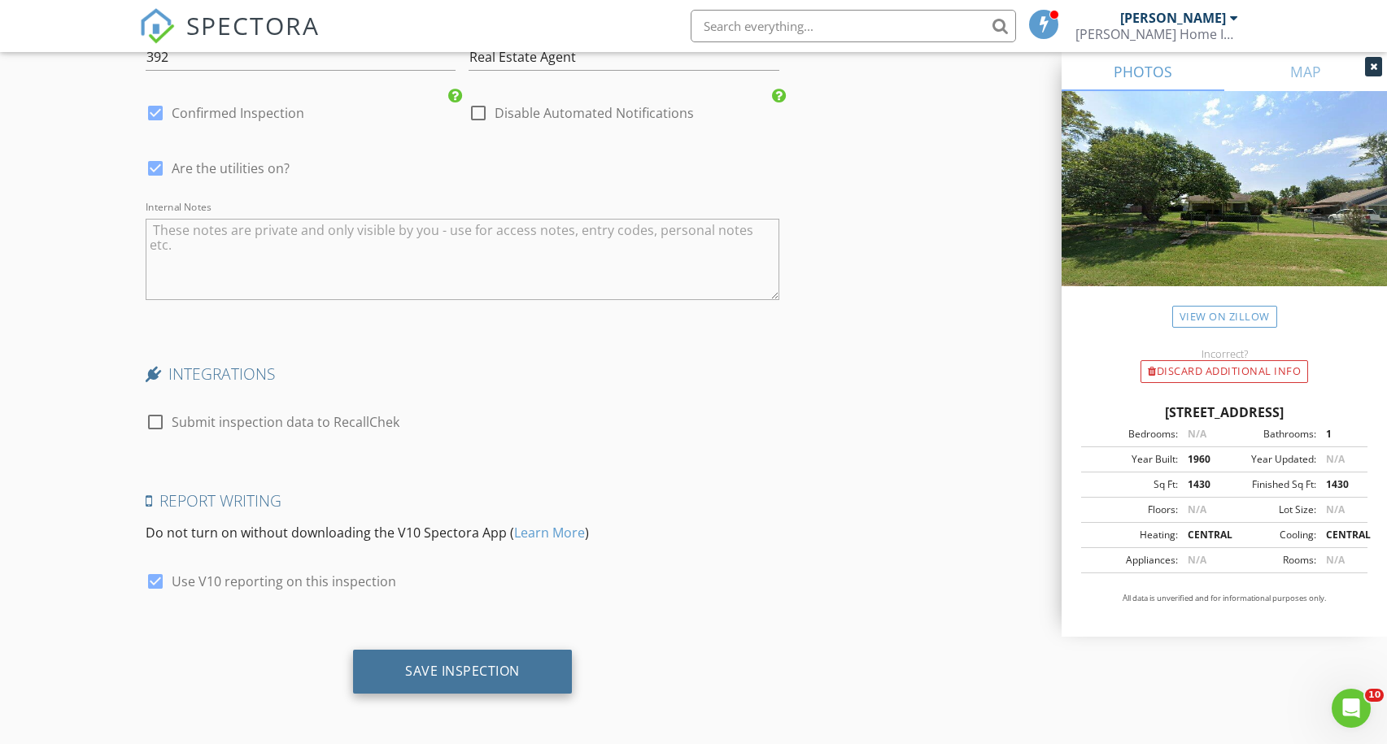
click at [481, 681] on div "Save Inspection" at bounding box center [462, 672] width 219 height 44
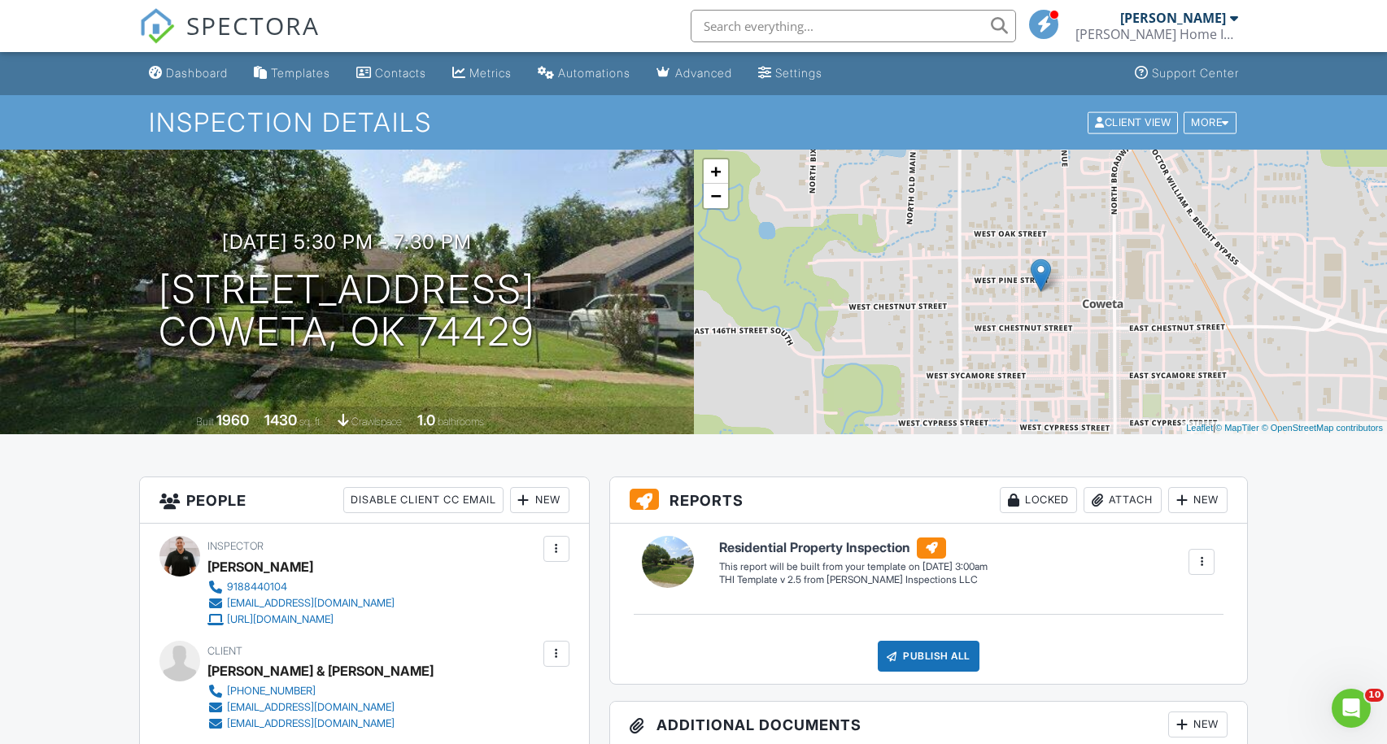
scroll to position [1, 0]
click at [196, 74] on div "Dashboard" at bounding box center [197, 72] width 62 height 14
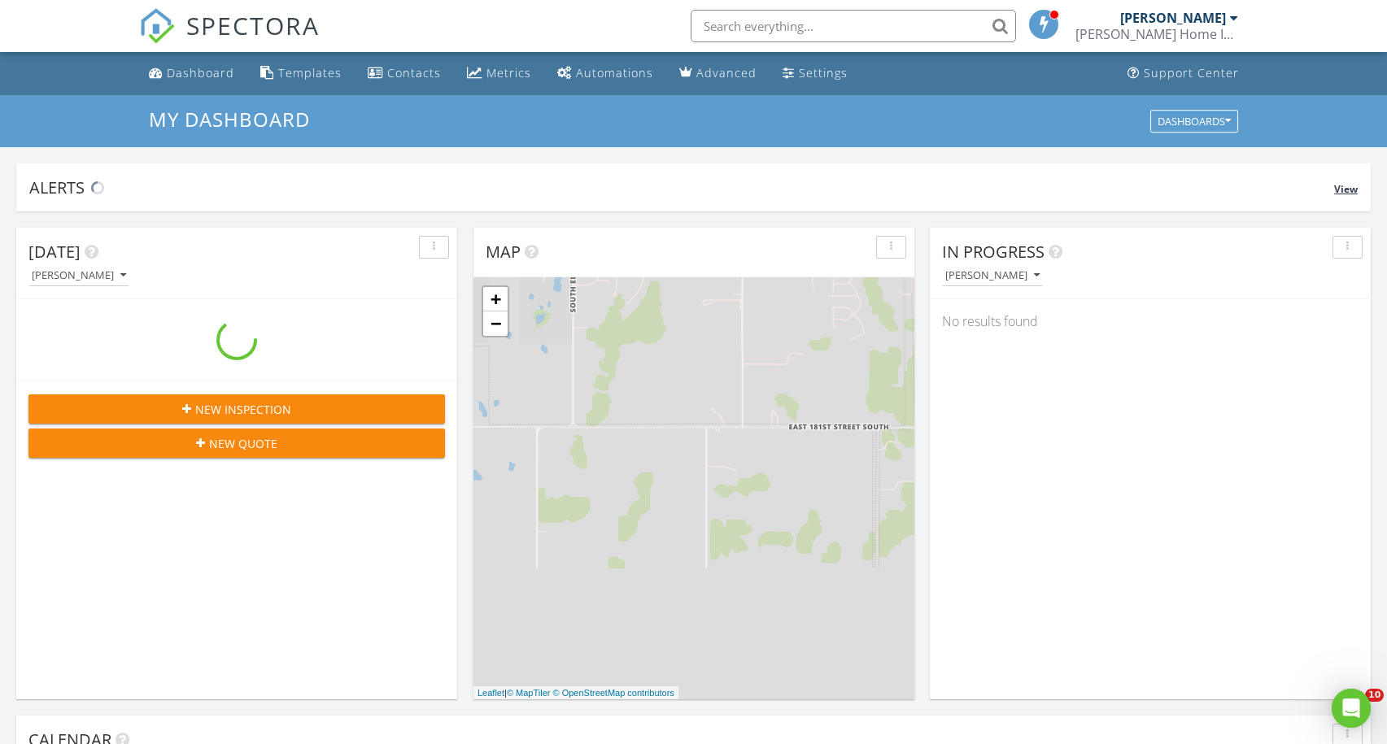
scroll to position [1481, 1387]
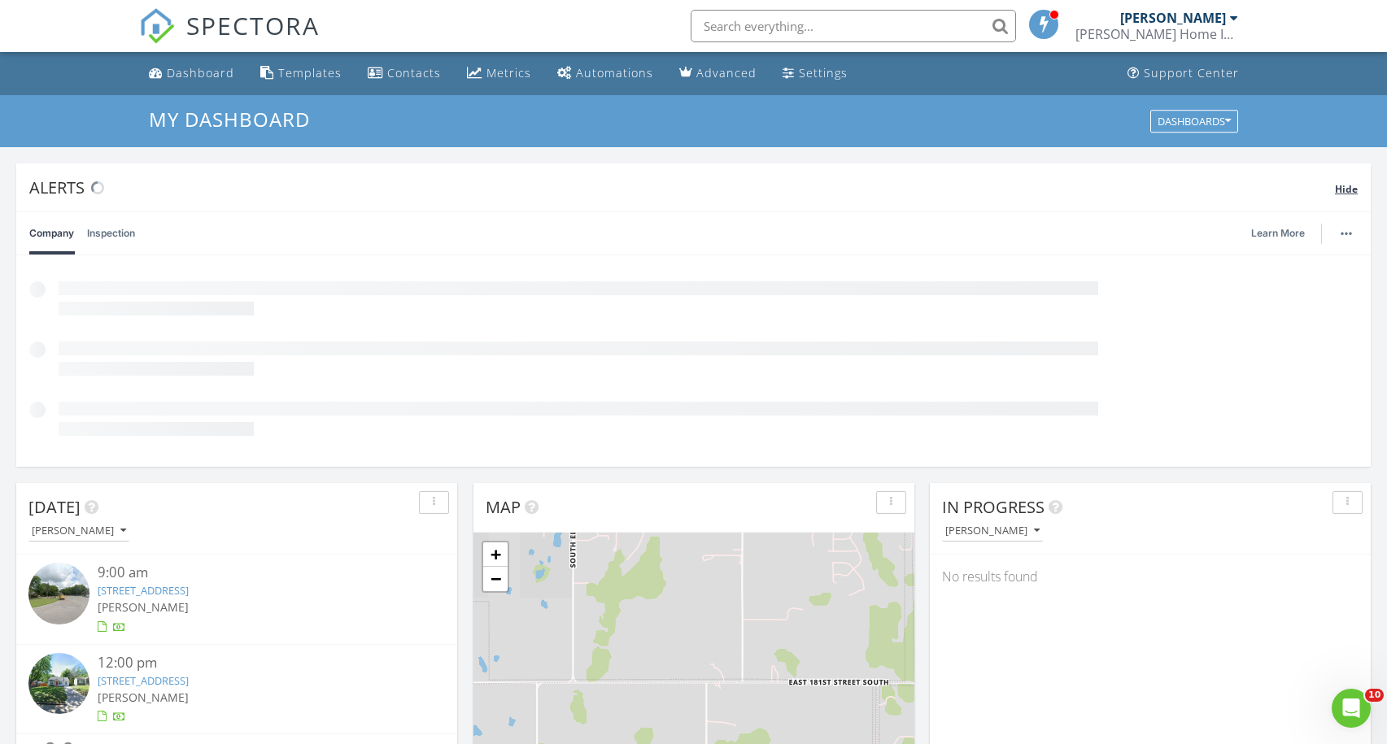
click at [1337, 192] on span "Hide" at bounding box center [1346, 189] width 23 height 14
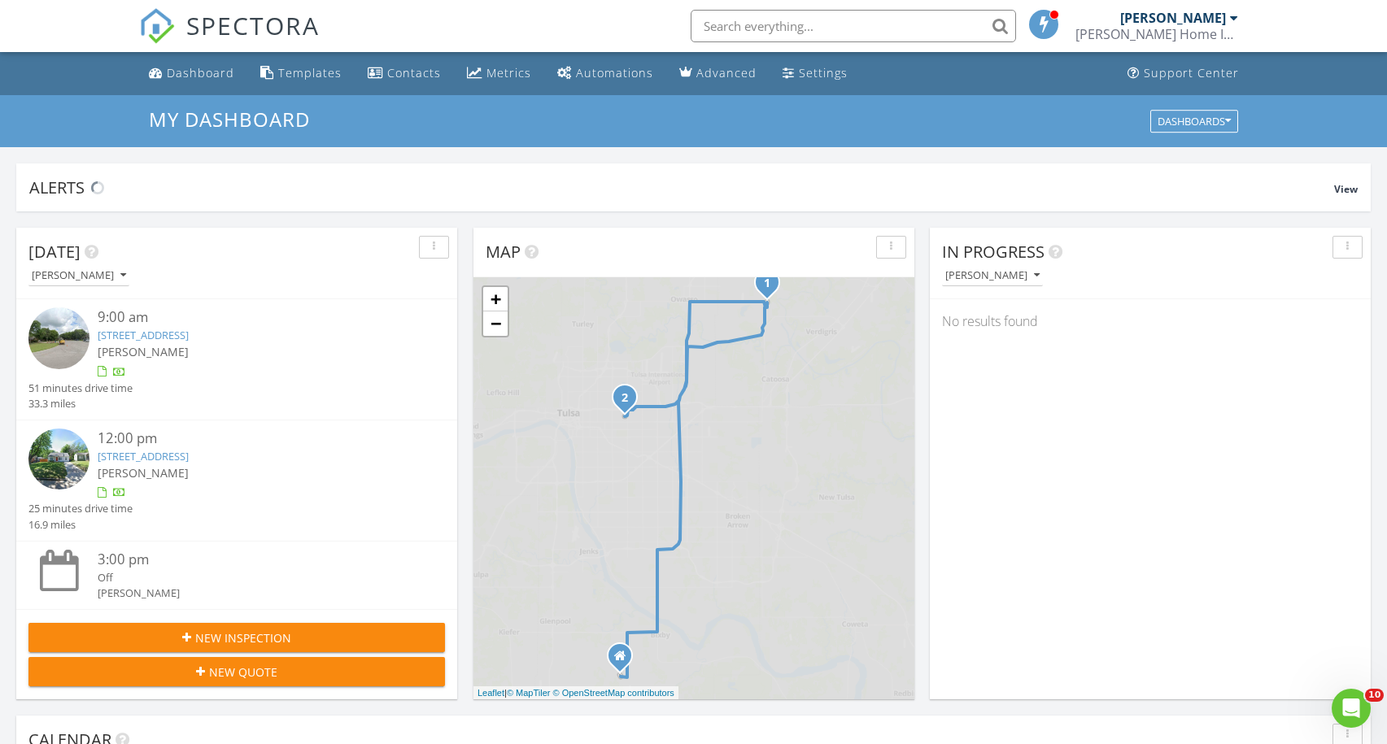
scroll to position [487, 0]
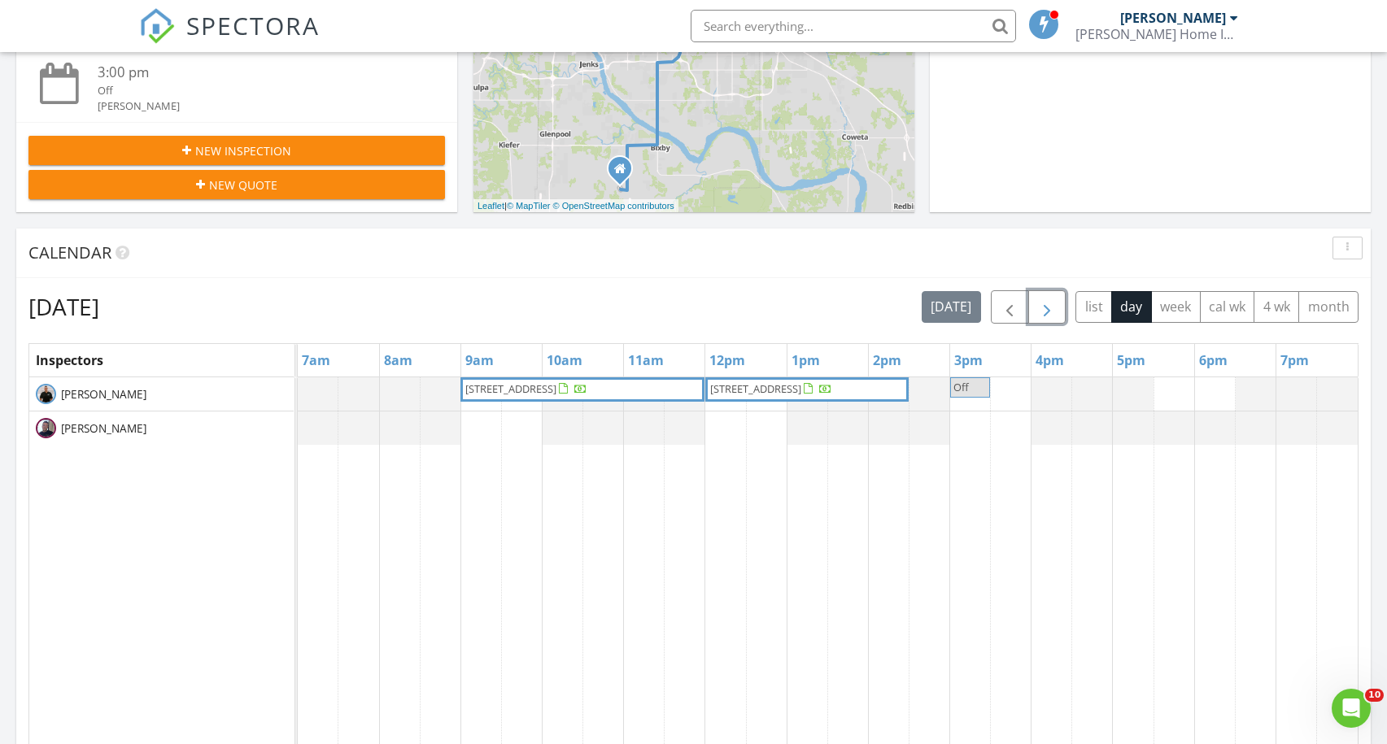
click at [1052, 298] on span "button" at bounding box center [1047, 308] width 20 height 20
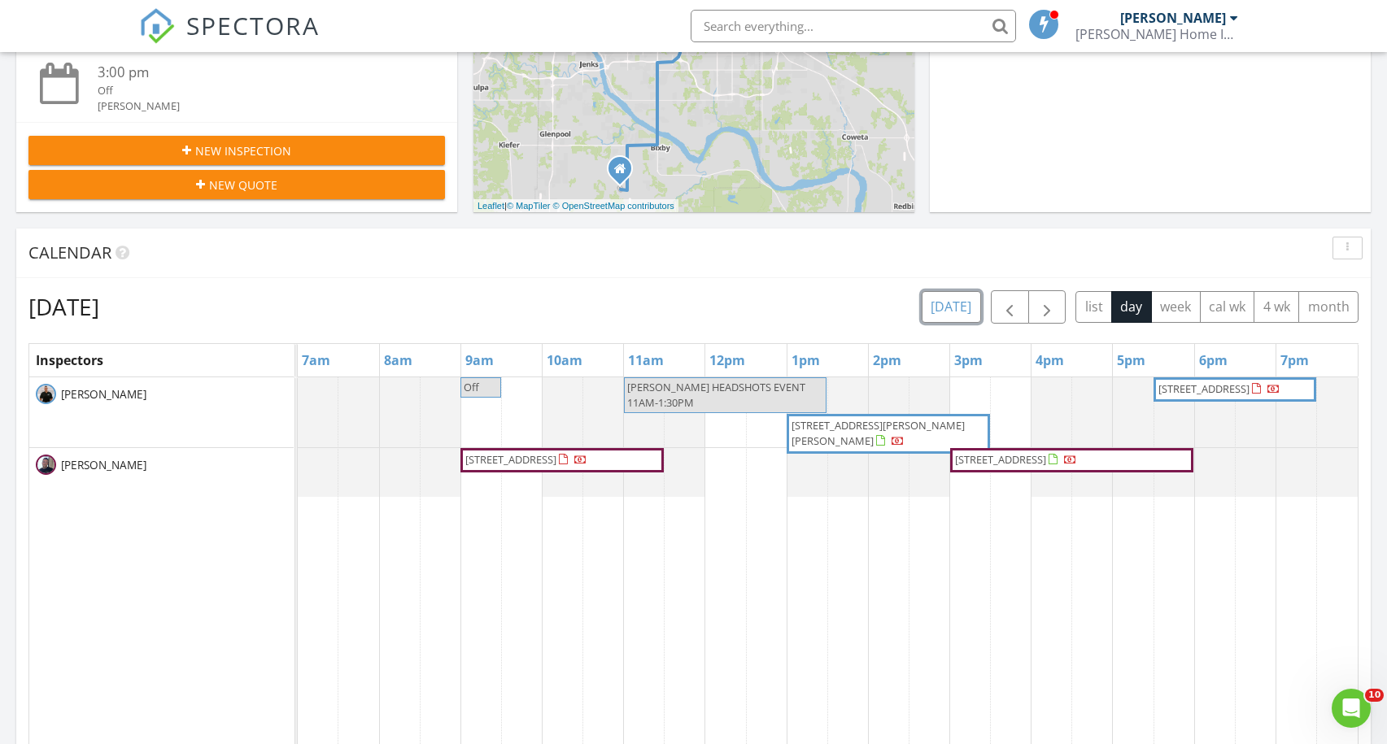
click at [964, 313] on button "today" at bounding box center [950, 307] width 59 height 32
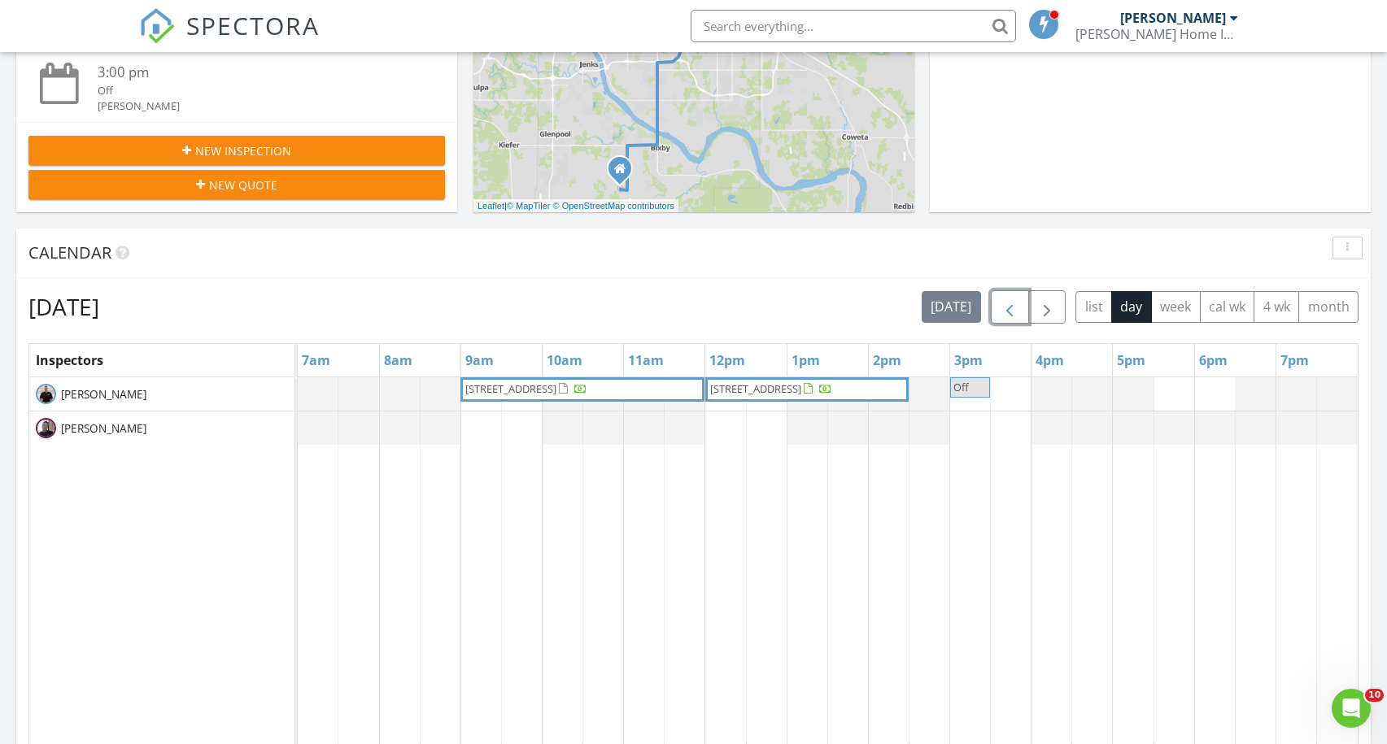
click at [1000, 316] on span "button" at bounding box center [1009, 308] width 20 height 20
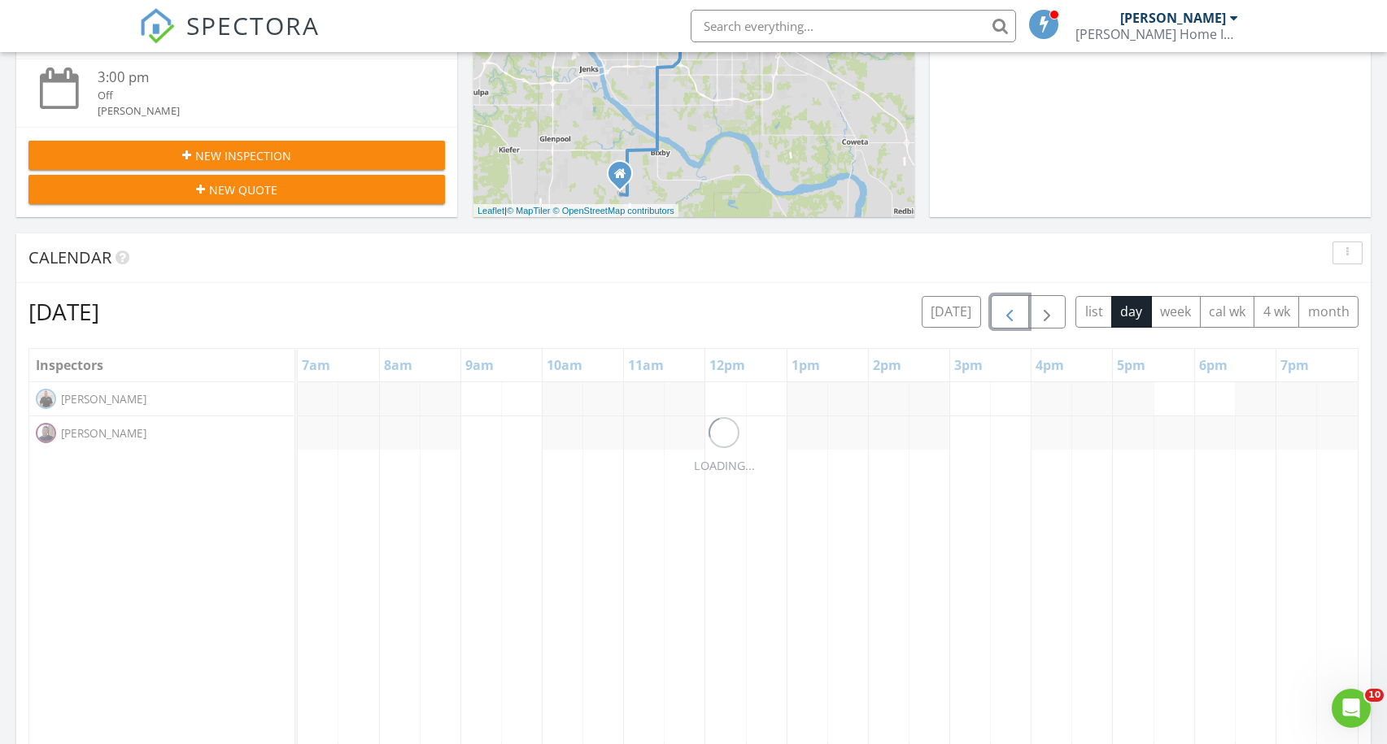
click at [1000, 316] on span "button" at bounding box center [1009, 313] width 20 height 20
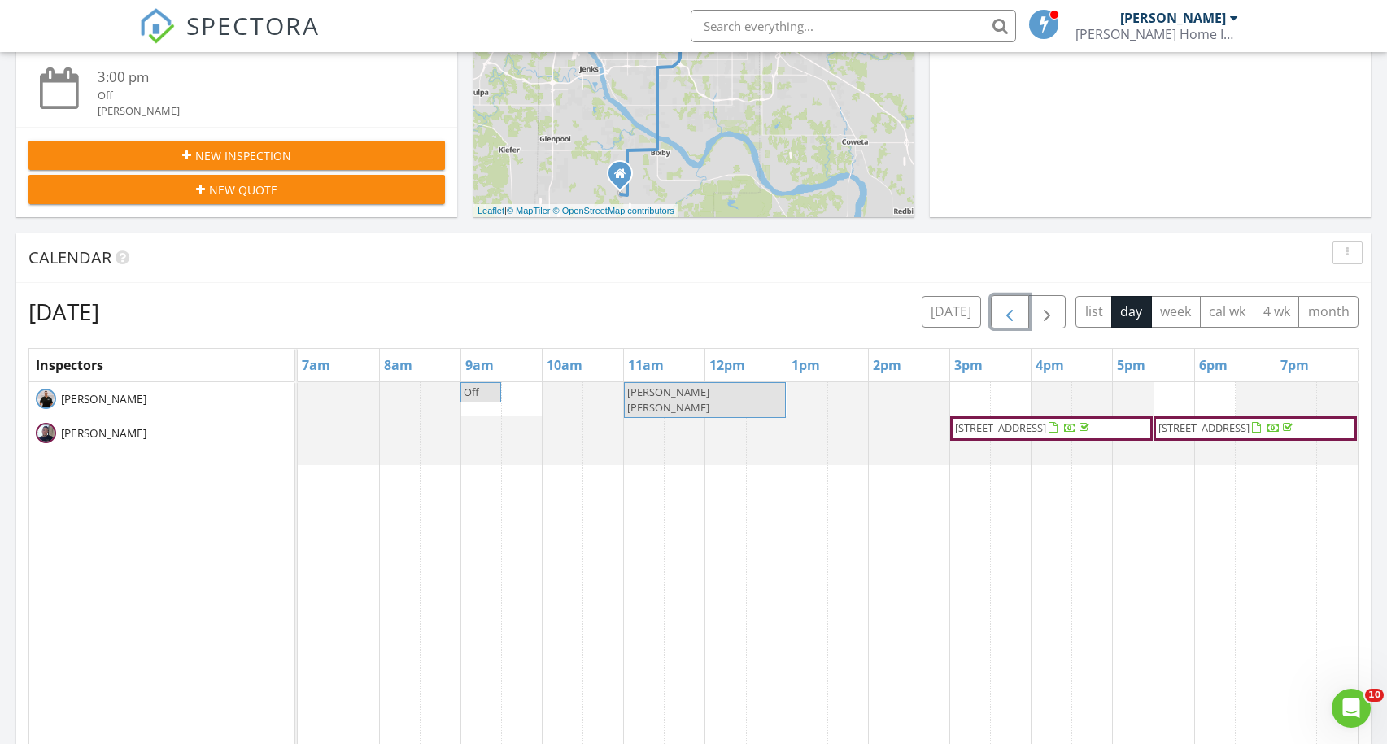
scroll to position [483, 0]
click at [1000, 316] on span "button" at bounding box center [1009, 312] width 20 height 20
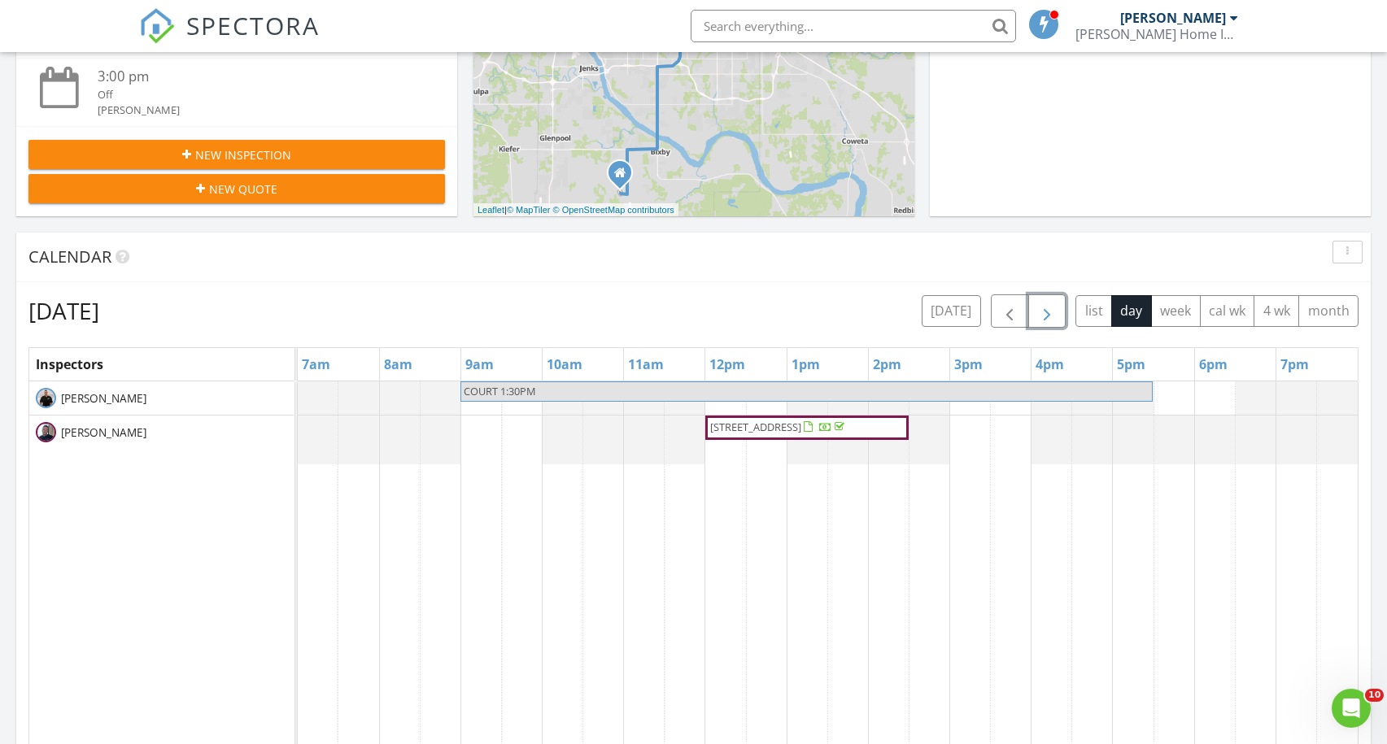
click at [1056, 315] on button "button" at bounding box center [1047, 310] width 38 height 33
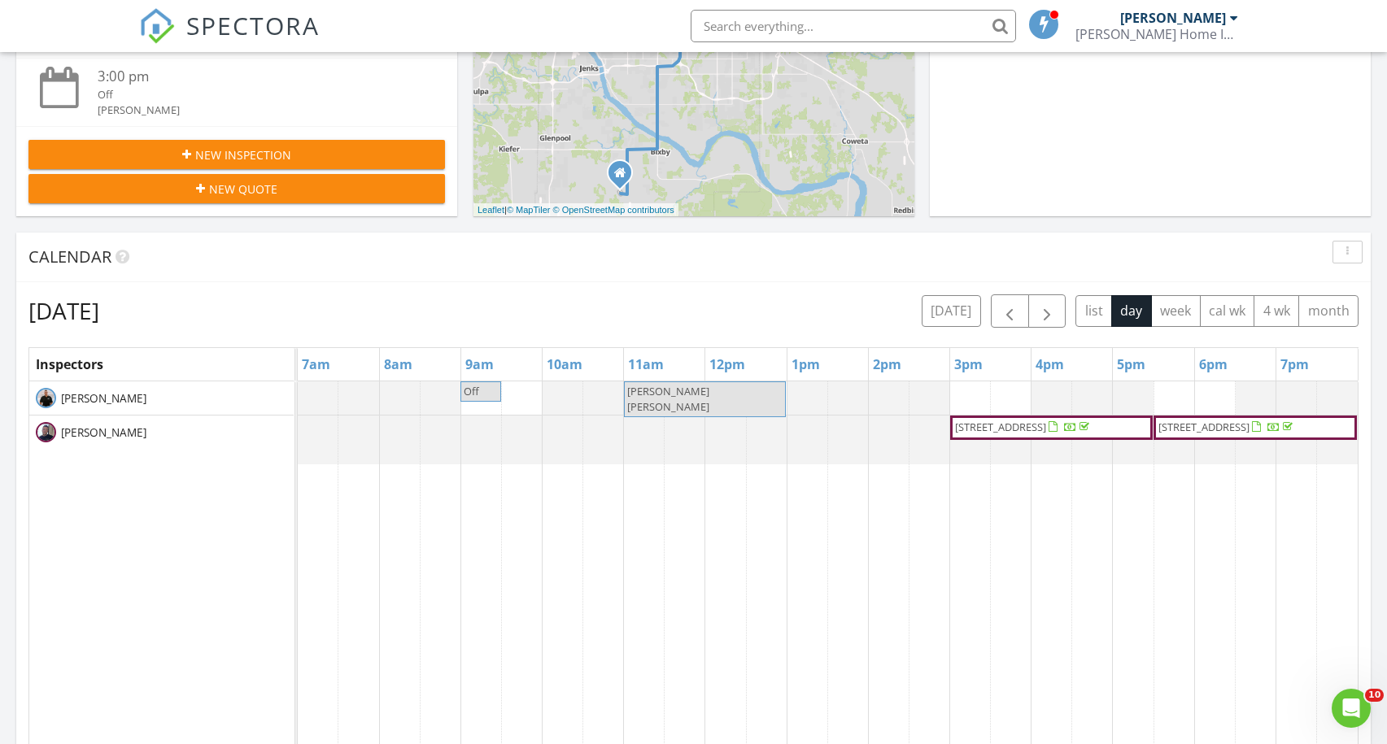
click at [1086, 274] on div "Calendar" at bounding box center [693, 258] width 1354 height 50
click at [1047, 320] on span "button" at bounding box center [1047, 312] width 20 height 20
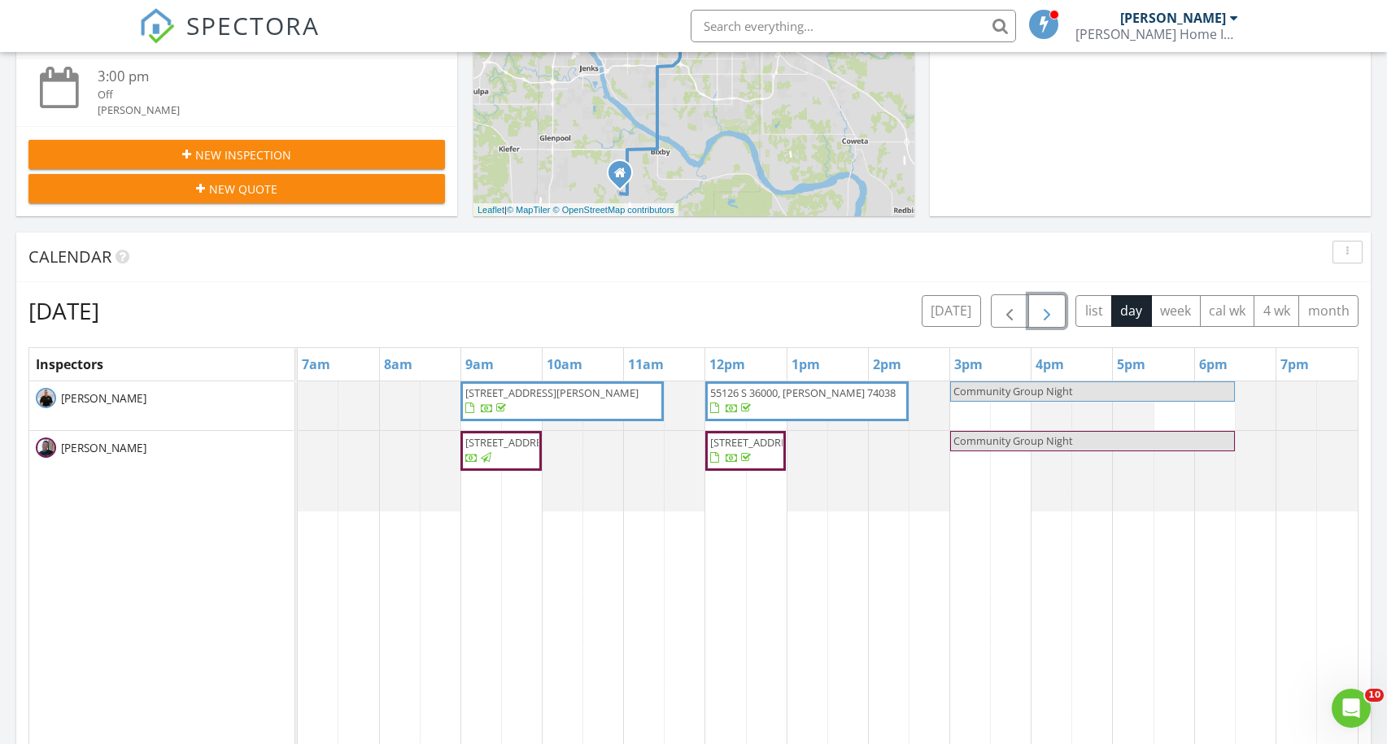
click at [1047, 320] on span "button" at bounding box center [1047, 312] width 20 height 20
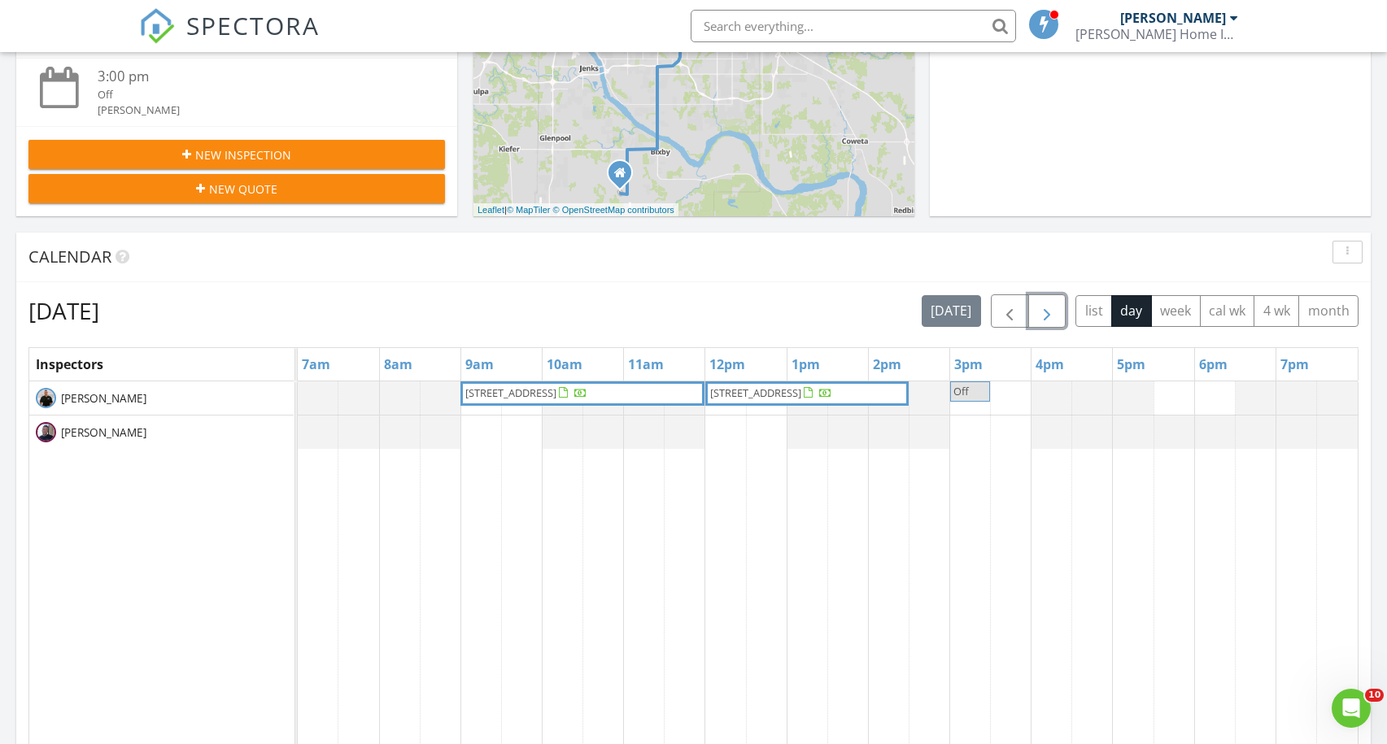
click at [1047, 320] on span "button" at bounding box center [1047, 312] width 20 height 20
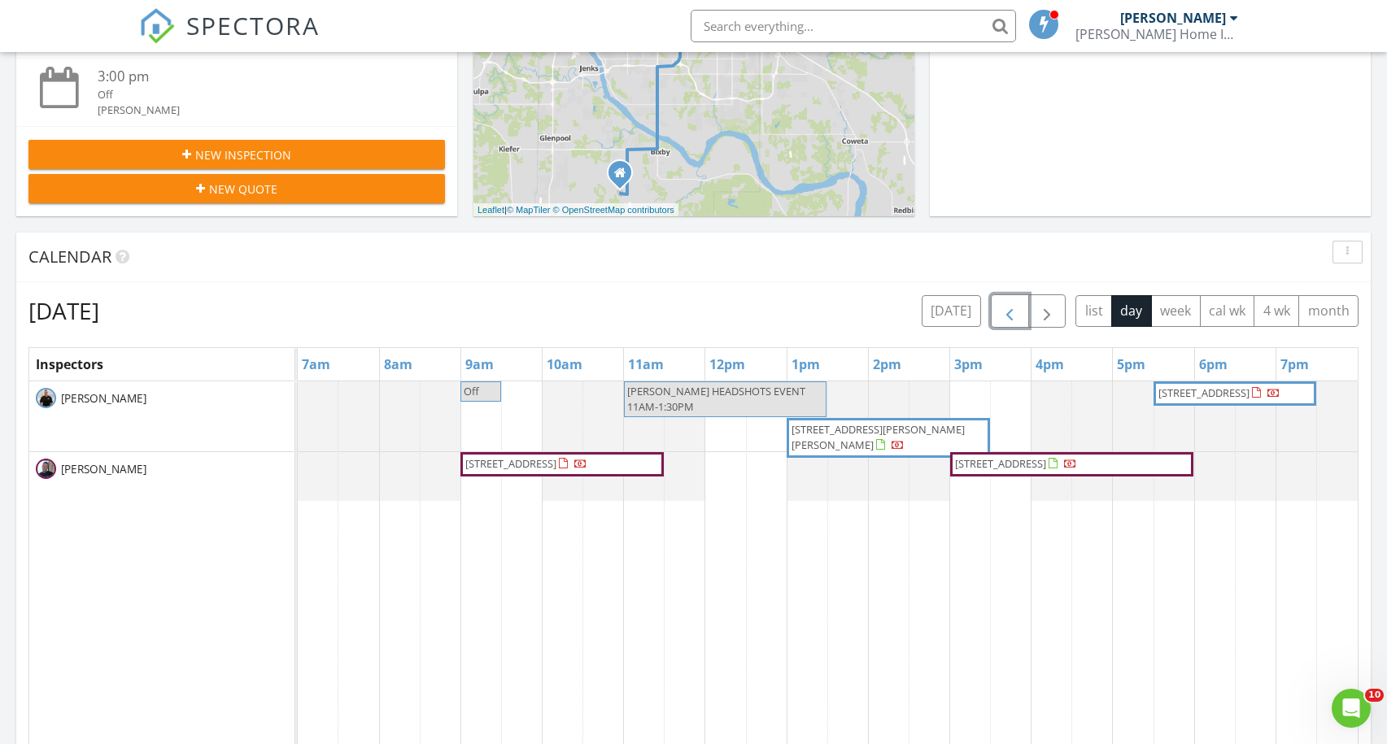
click at [1021, 318] on button "button" at bounding box center [1010, 310] width 38 height 33
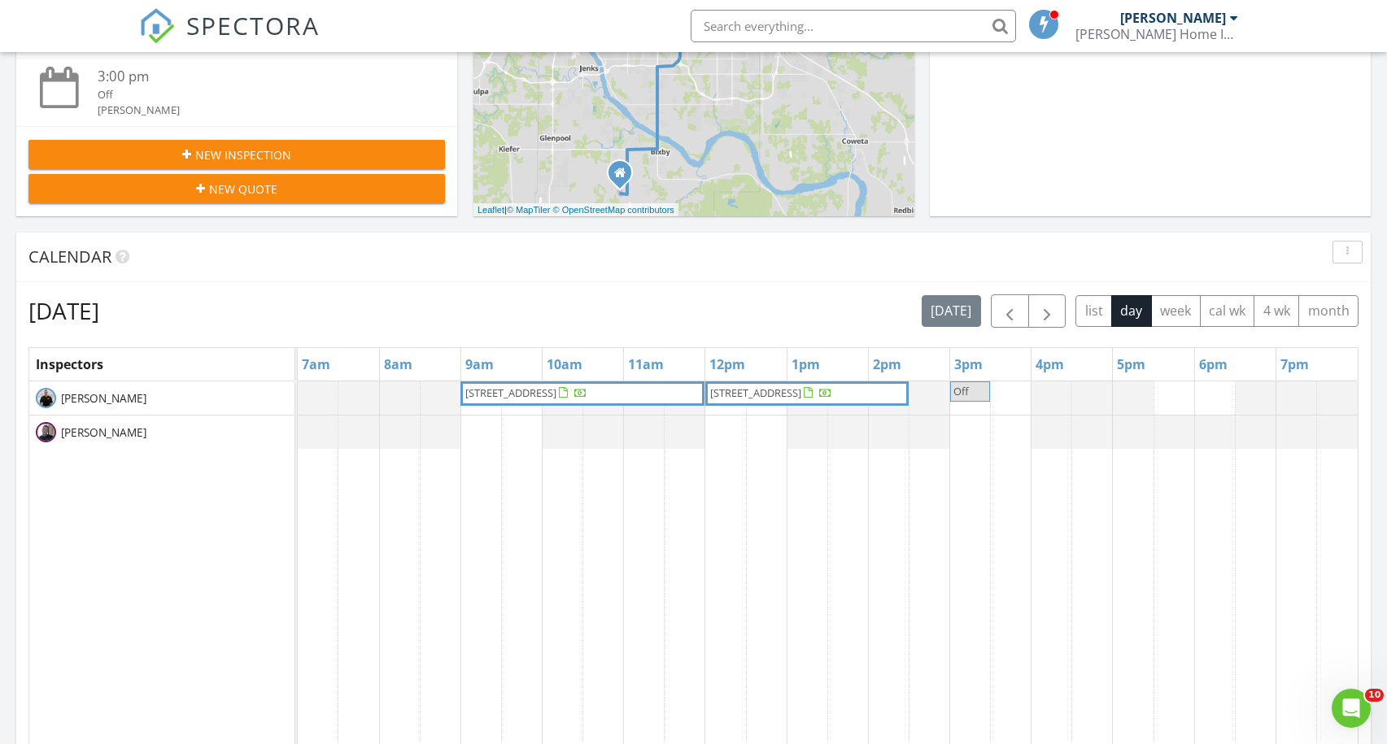
click at [919, 28] on input "text" at bounding box center [852, 26] width 325 height 33
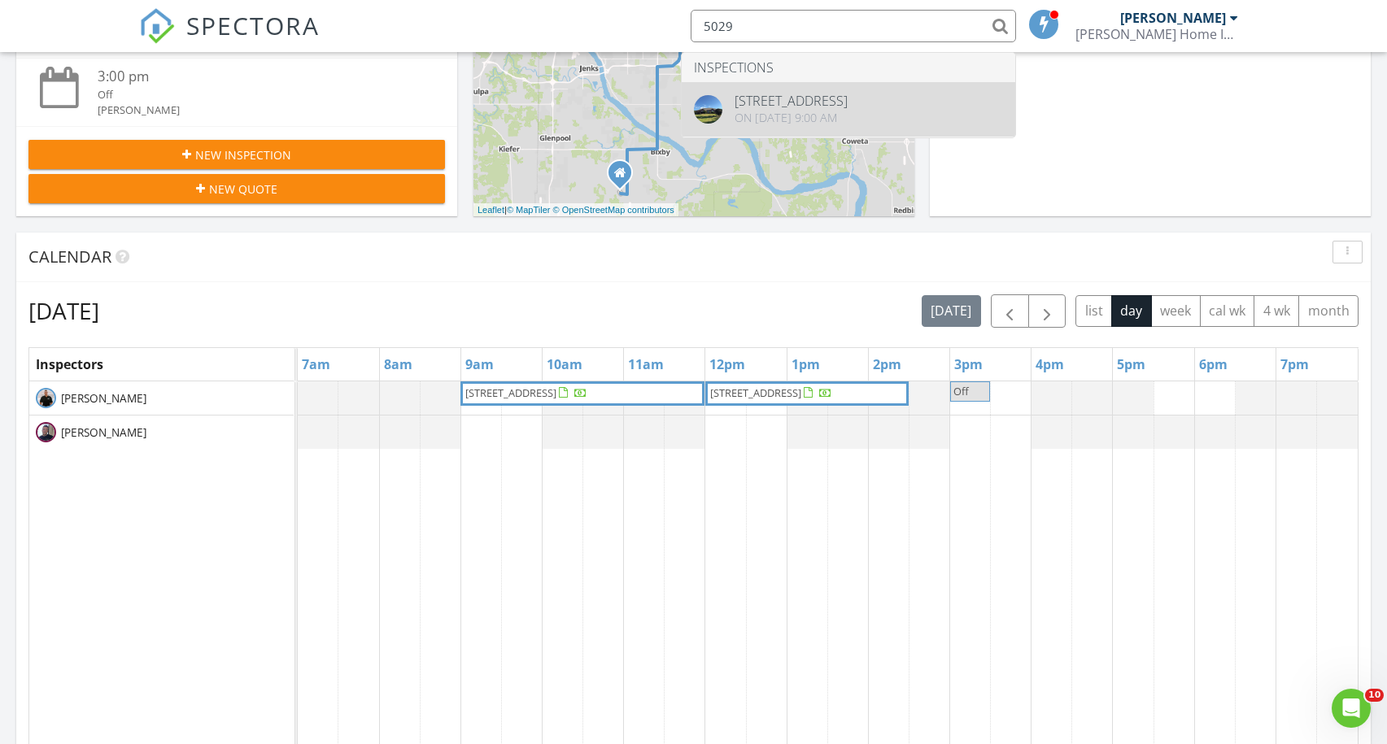
type input "5029"
